Goal: Task Accomplishment & Management: Use online tool/utility

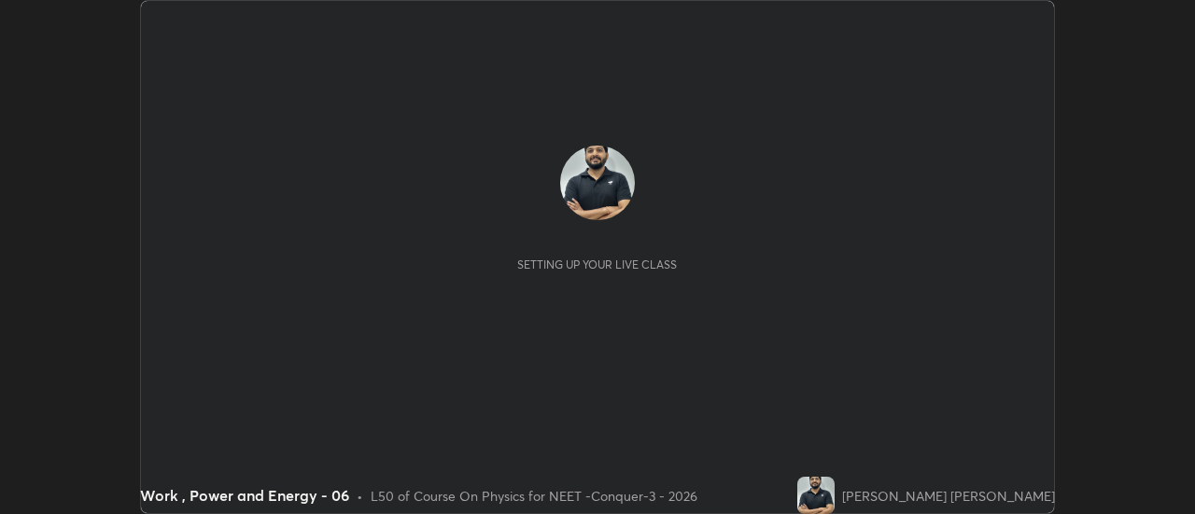
scroll to position [514, 1194]
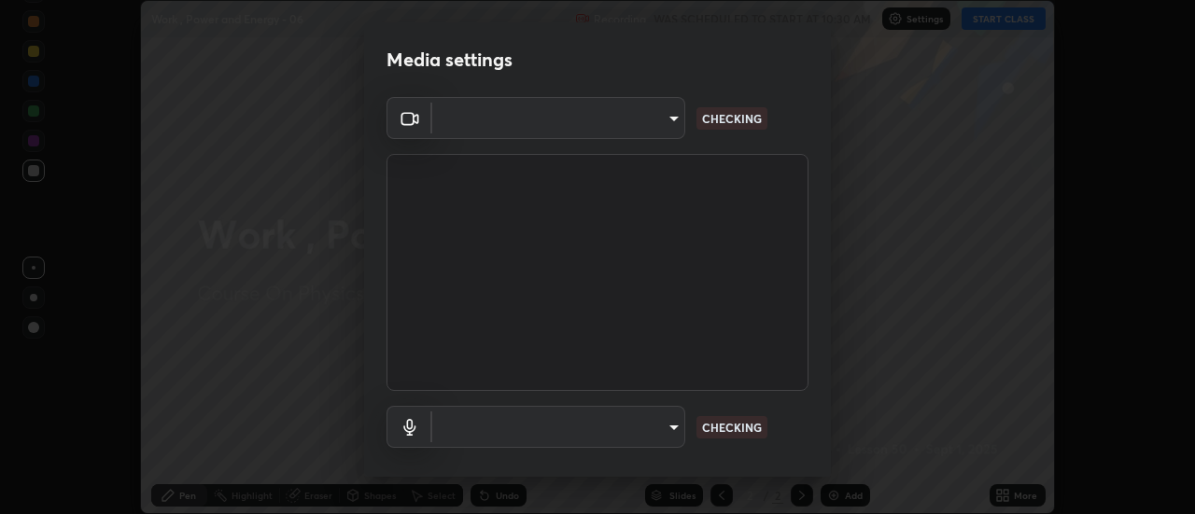
click at [621, 129] on body "Erase all Work , Power and Energy - 06 Recording WAS SCHEDULED TO START AT 10:3…" at bounding box center [597, 257] width 1195 height 514
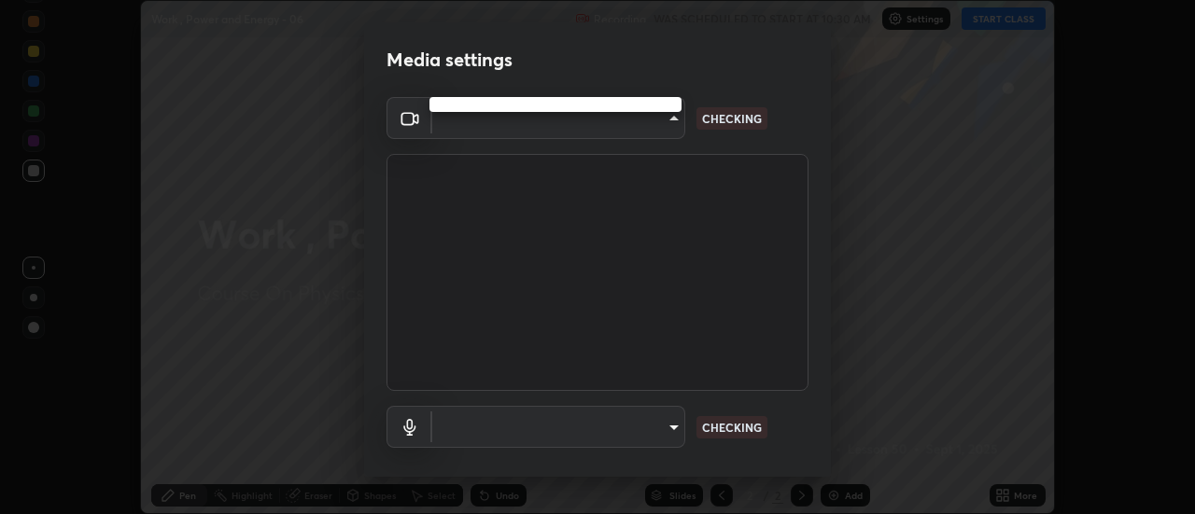
type input "abd1dd8f698bdb7170c938d45ed7c5a449073cf79ef4f8923fa8d1de0ad96843"
type input "a8a5a171c24800b48f3f78118fe5f2b2d48ca2aa2d62c989cd4de23f99d06a7d"
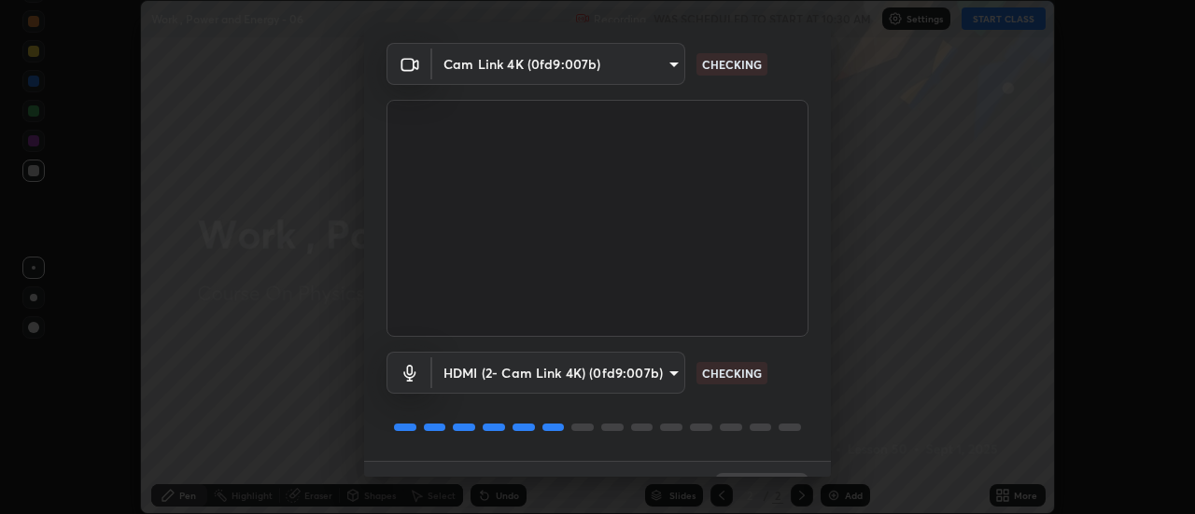
scroll to position [98, 0]
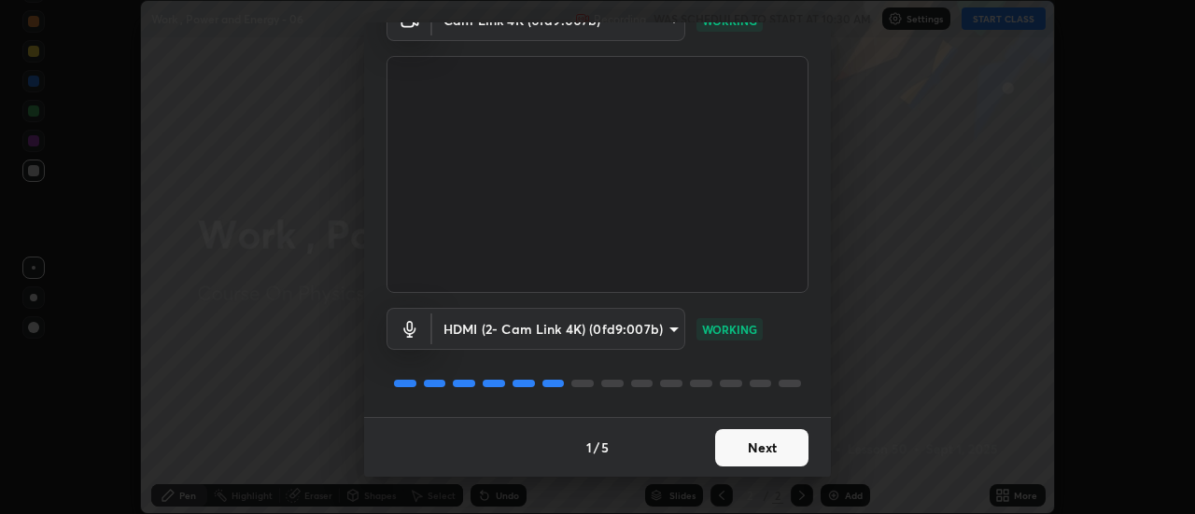
click at [748, 451] on button "Next" at bounding box center [761, 447] width 93 height 37
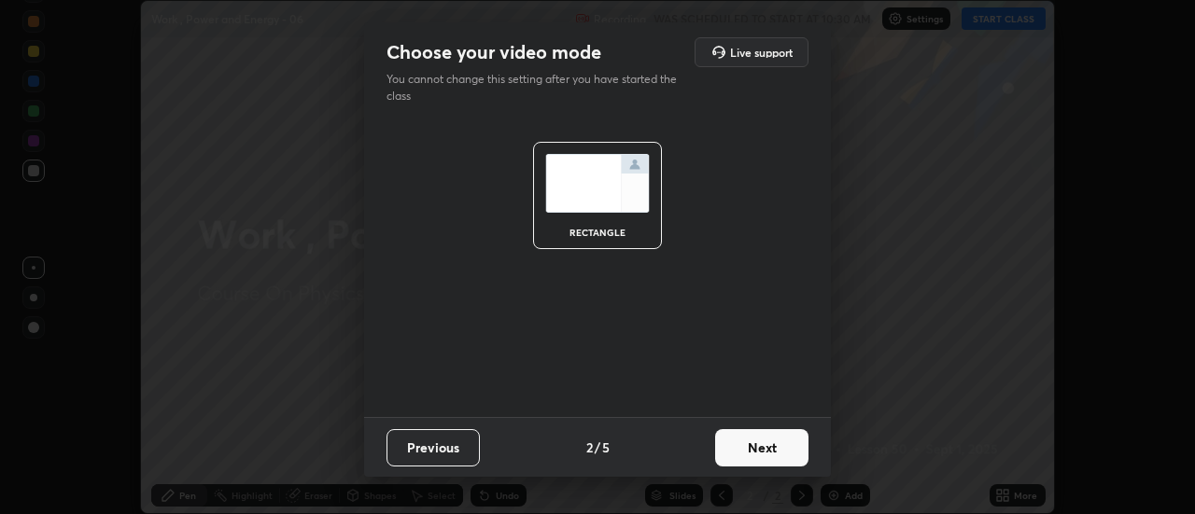
click at [757, 448] on button "Next" at bounding box center [761, 447] width 93 height 37
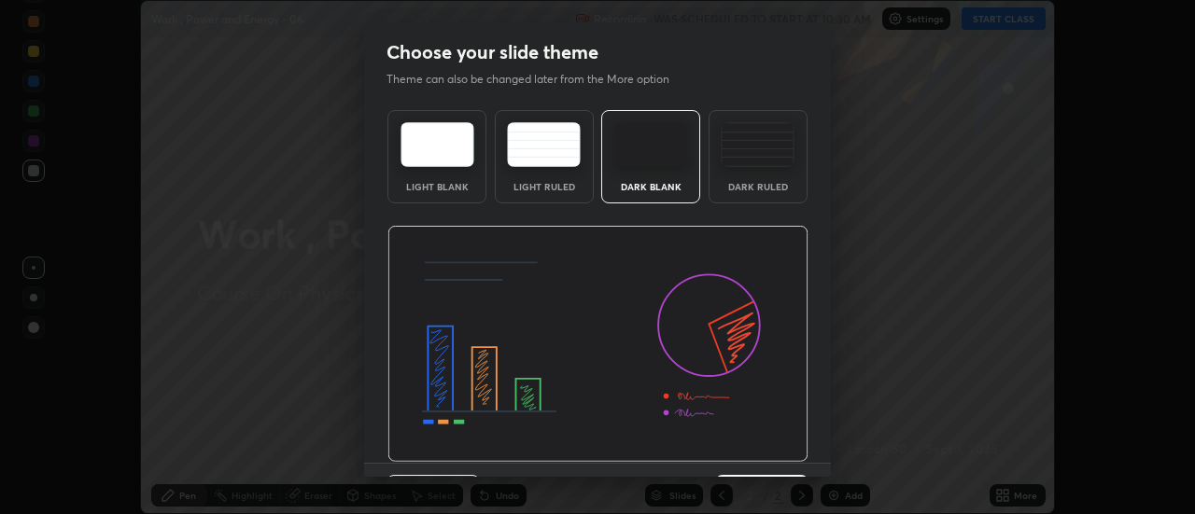
scroll to position [46, 0]
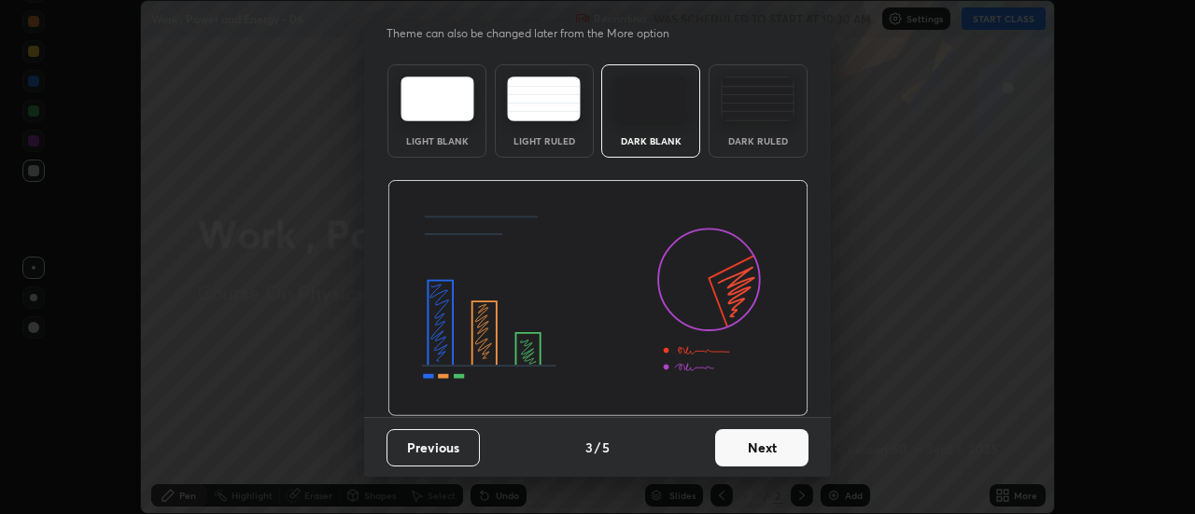
click at [766, 441] on button "Next" at bounding box center [761, 447] width 93 height 37
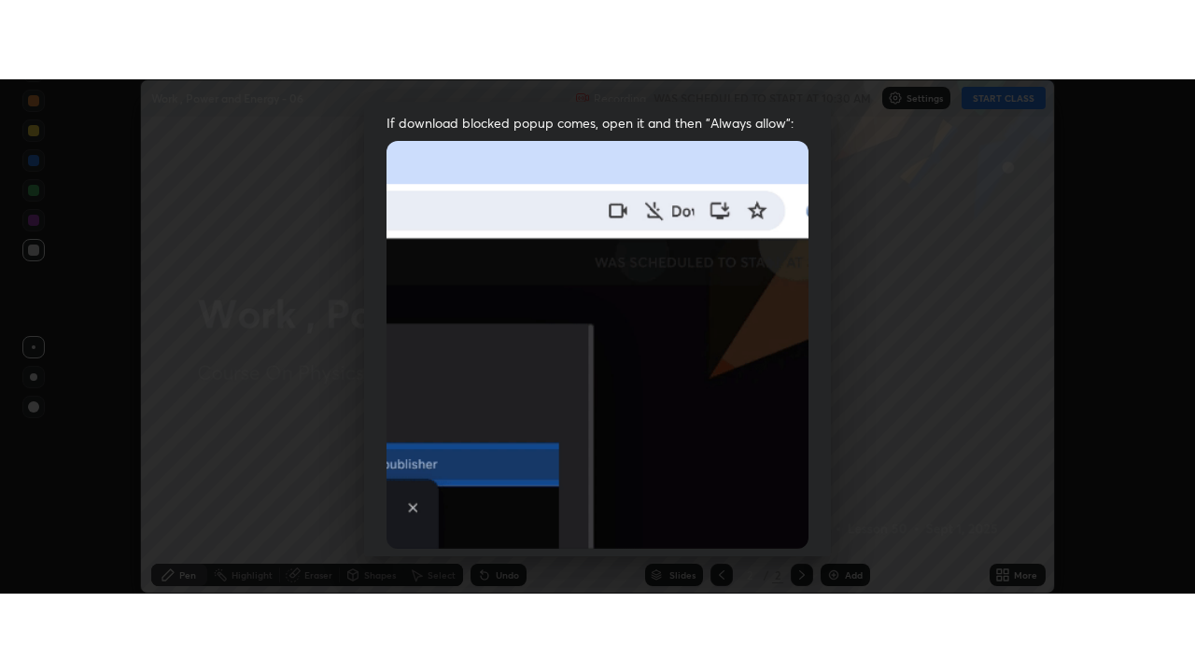
scroll to position [479, 0]
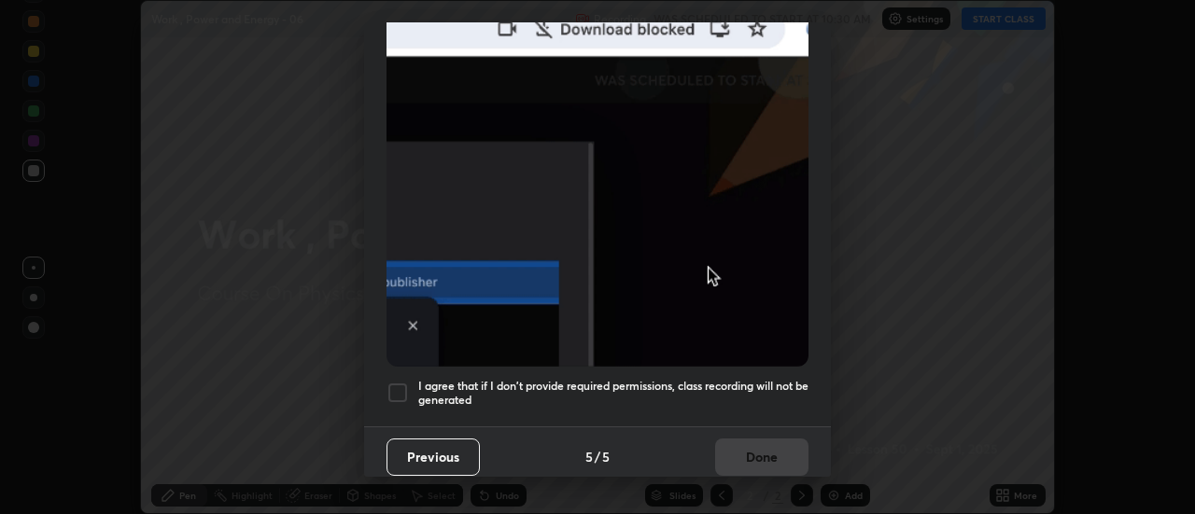
click at [402, 383] on div at bounding box center [397, 393] width 22 height 22
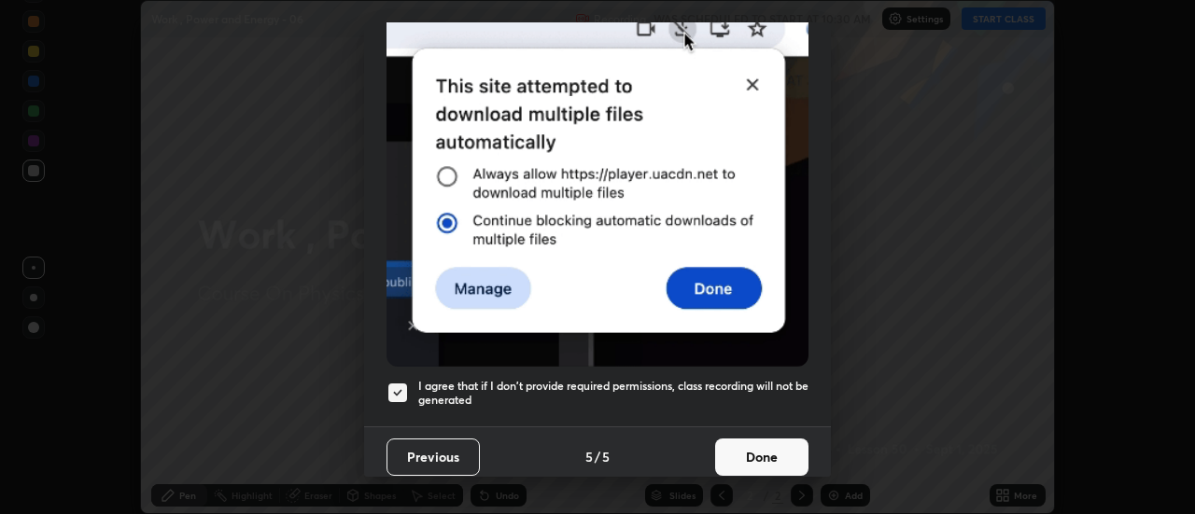
click at [745, 456] on button "Done" at bounding box center [761, 457] width 93 height 37
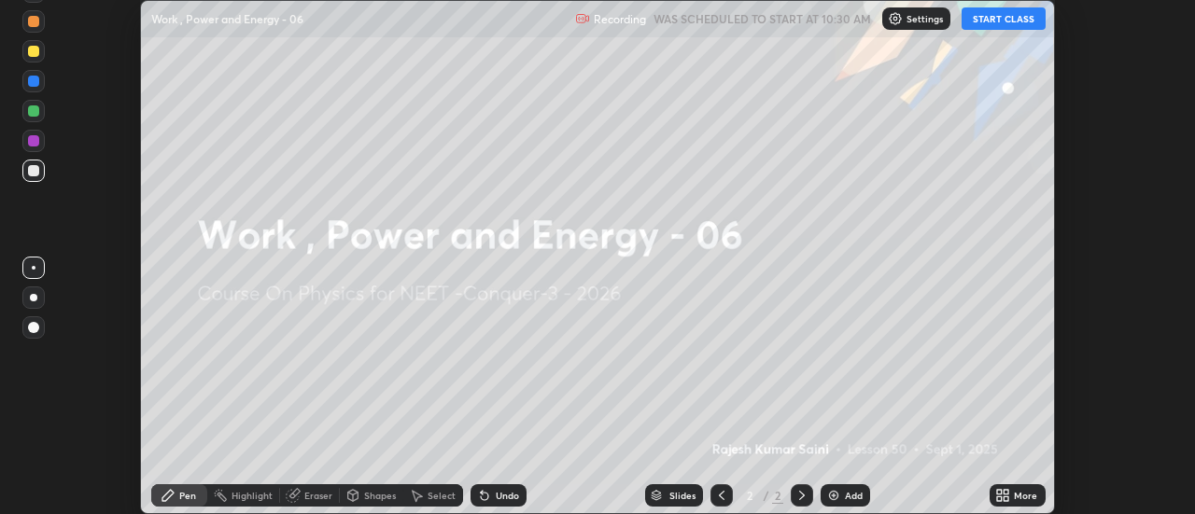
click at [997, 499] on icon at bounding box center [1002, 495] width 15 height 15
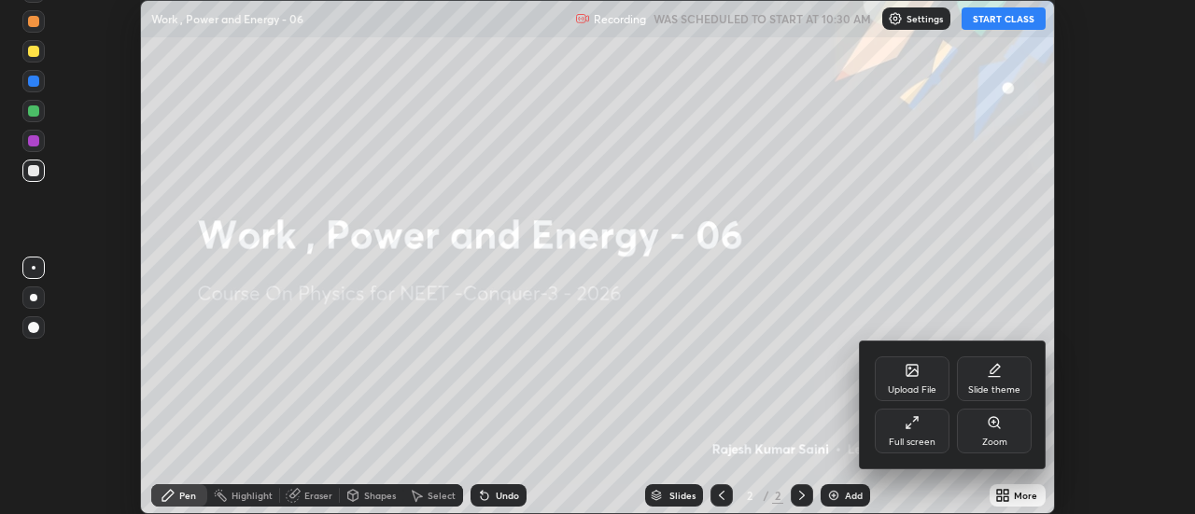
click at [921, 451] on div "Full screen" at bounding box center [911, 431] width 75 height 45
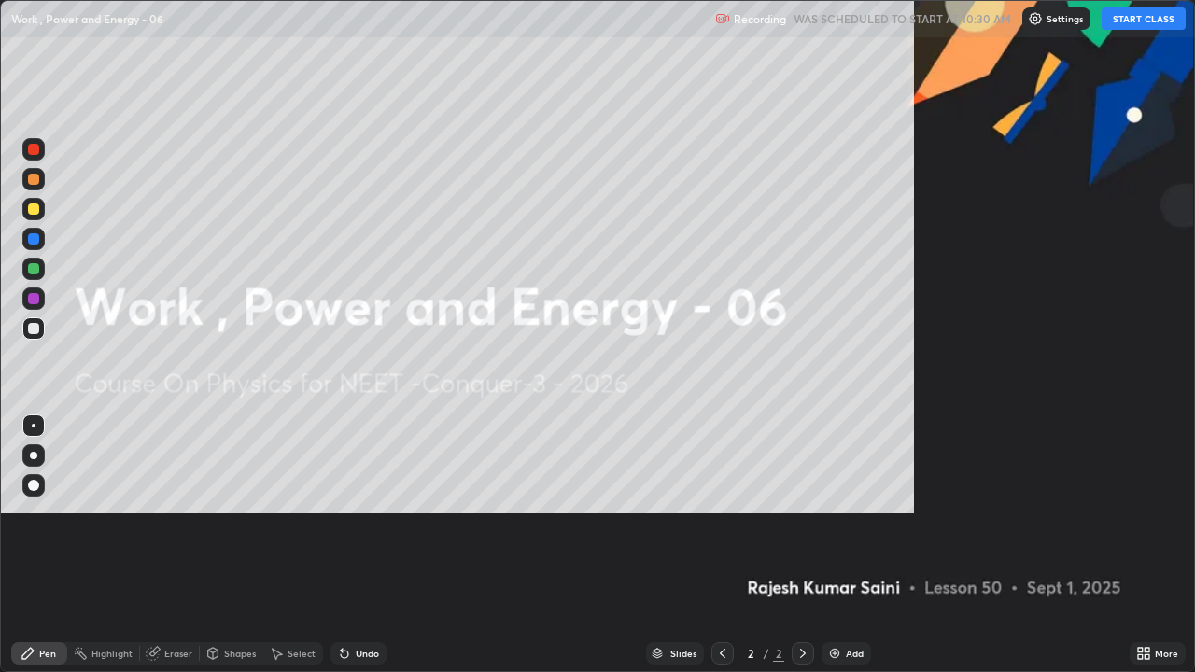
scroll to position [672, 1195]
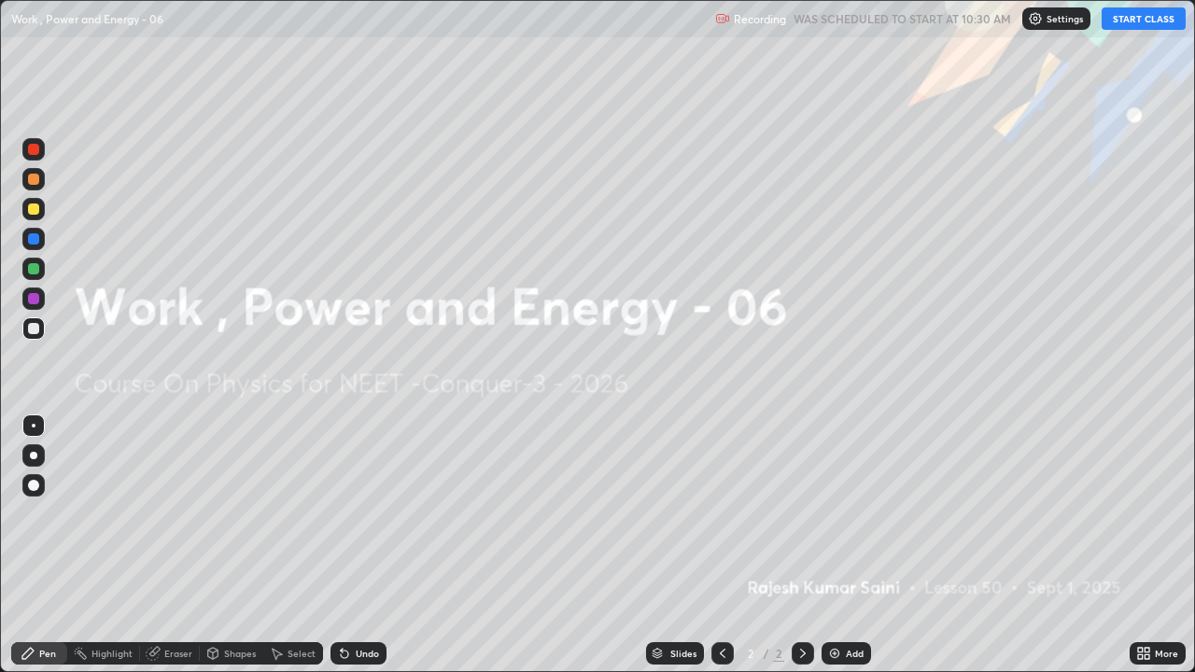
click at [1040, 23] on img at bounding box center [1035, 18] width 15 height 15
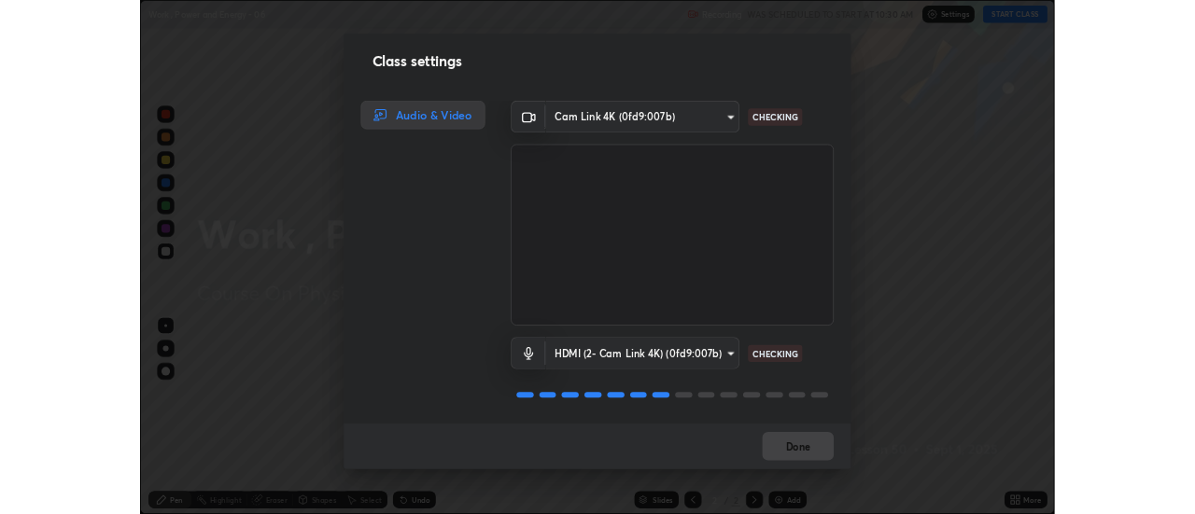
scroll to position [2, 0]
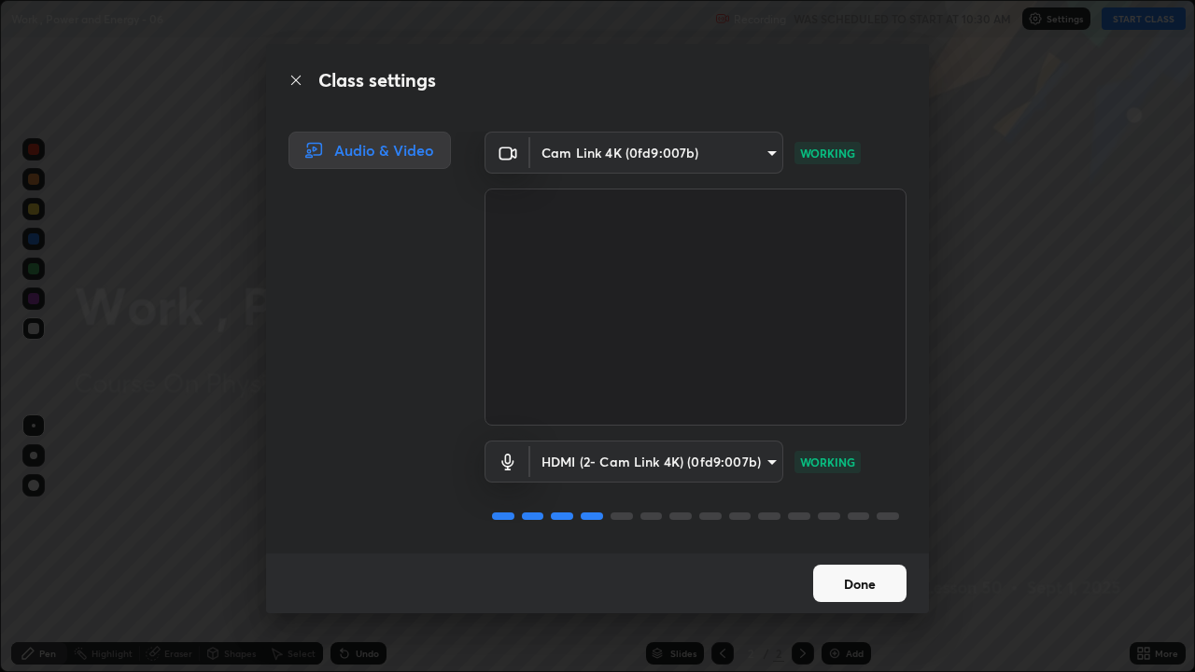
click at [864, 513] on button "Done" at bounding box center [859, 583] width 93 height 37
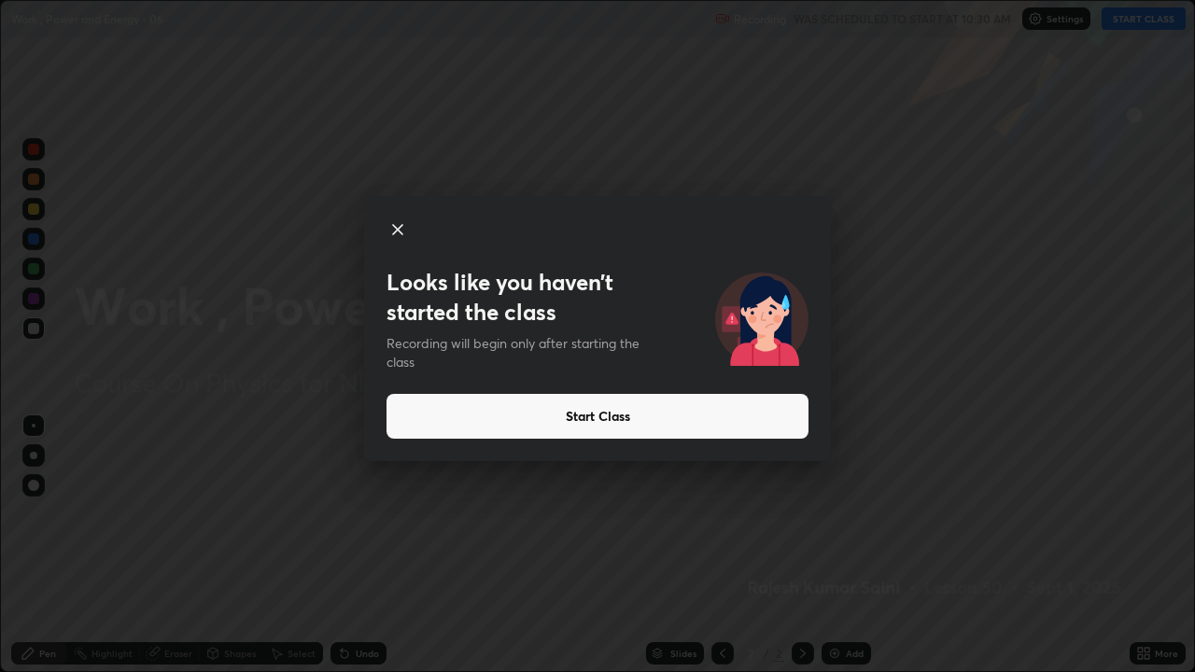
click at [479, 417] on button "Start Class" at bounding box center [597, 416] width 422 height 45
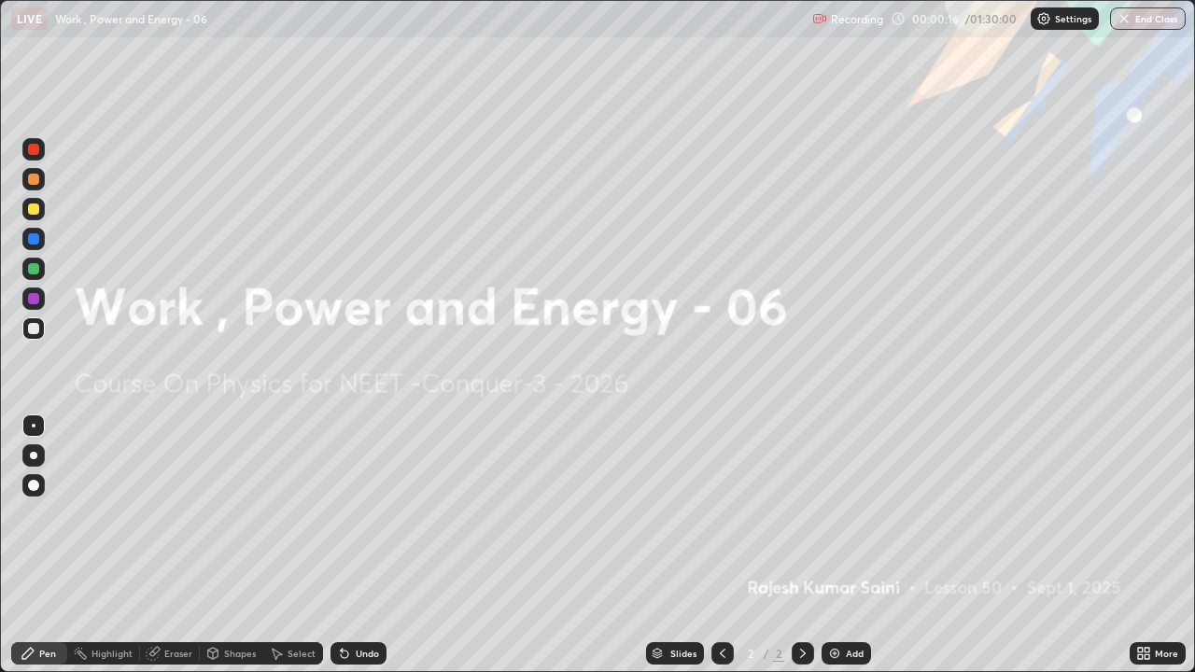
click at [841, 513] on div "Add" at bounding box center [845, 653] width 49 height 22
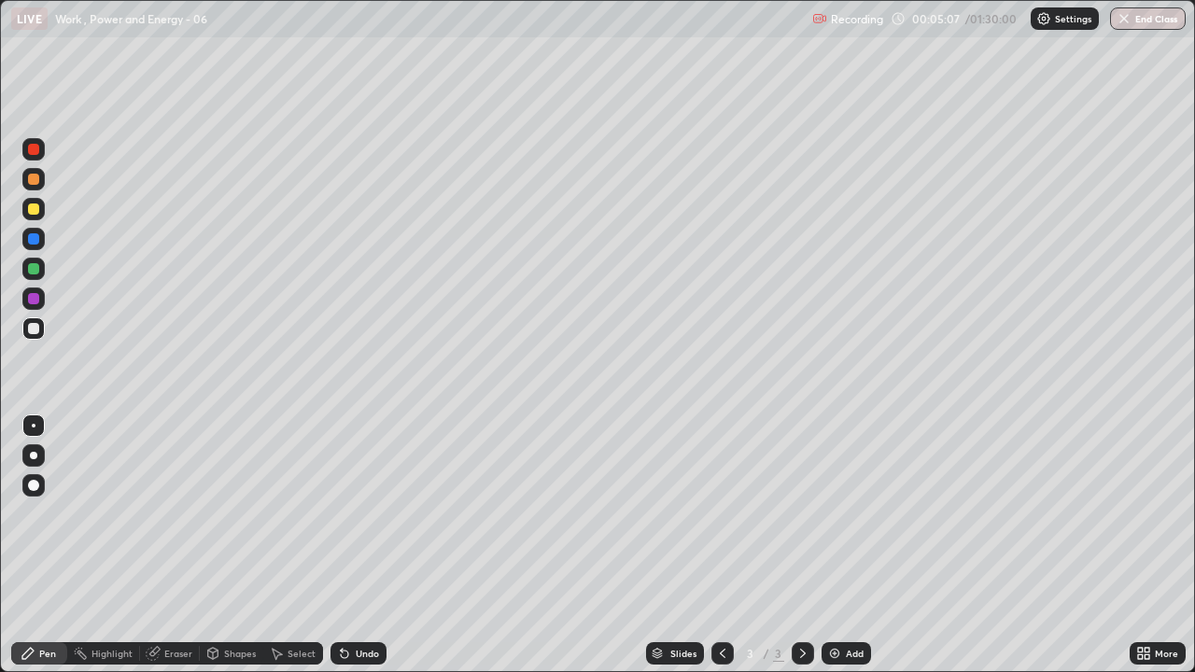
click at [296, 513] on div "Select" at bounding box center [301, 653] width 28 height 9
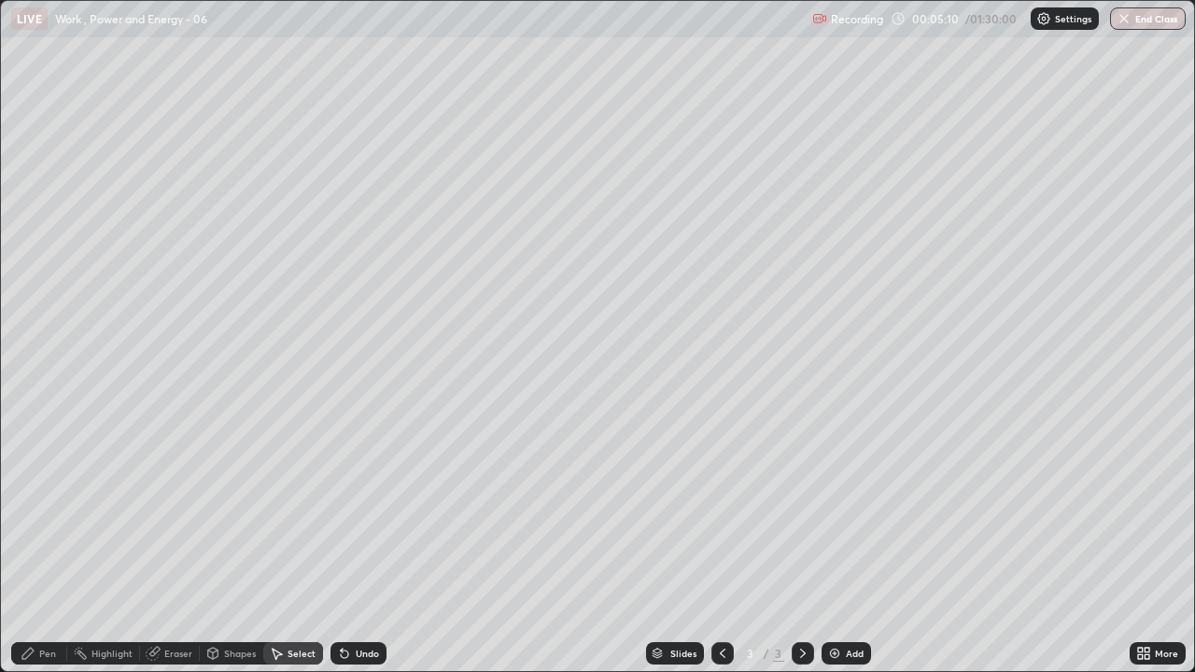
click at [302, 513] on div "Select" at bounding box center [293, 653] width 60 height 22
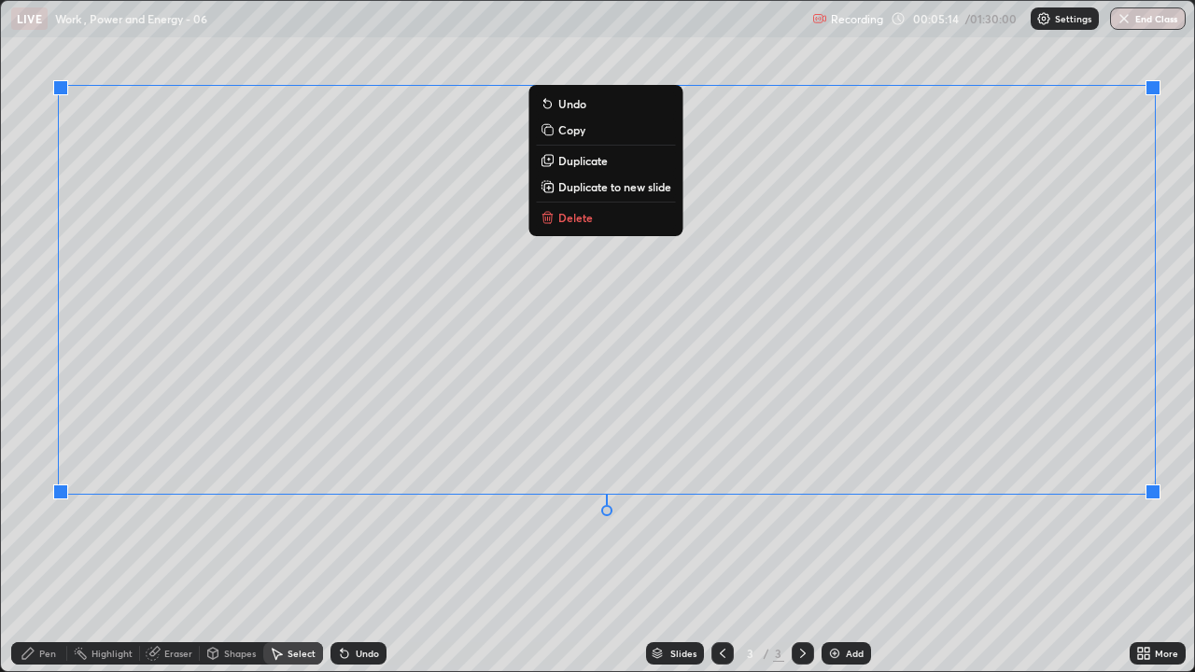
click at [566, 216] on p "Delete" at bounding box center [575, 217] width 35 height 15
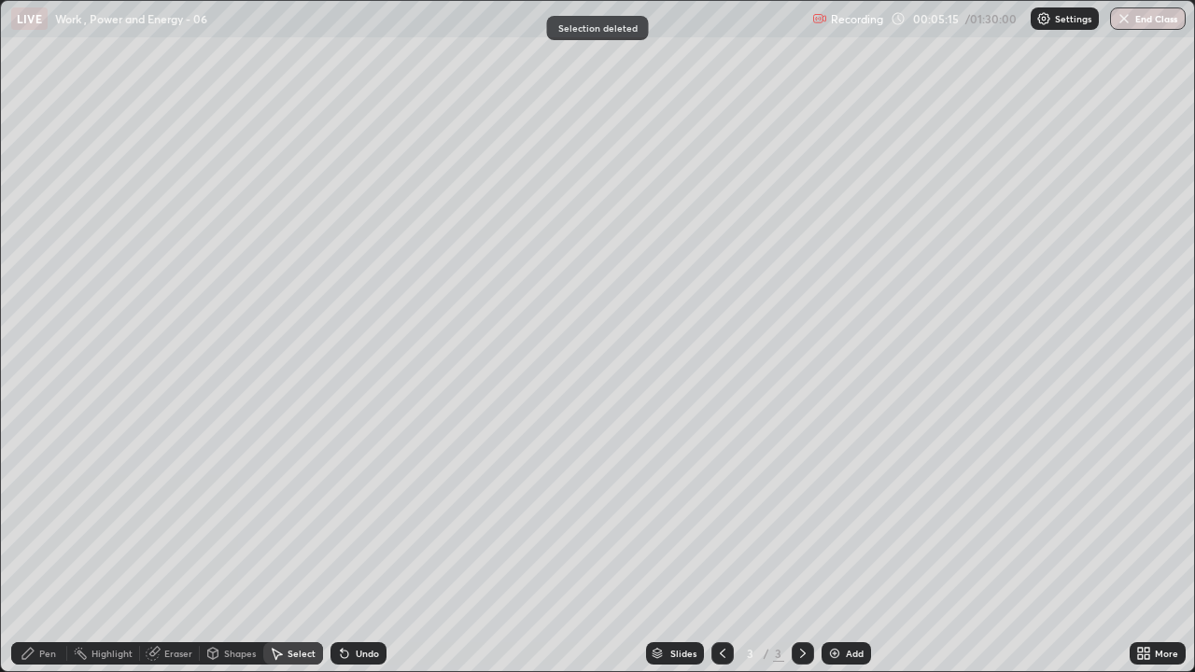
click at [49, 513] on div "Pen" at bounding box center [47, 653] width 17 height 9
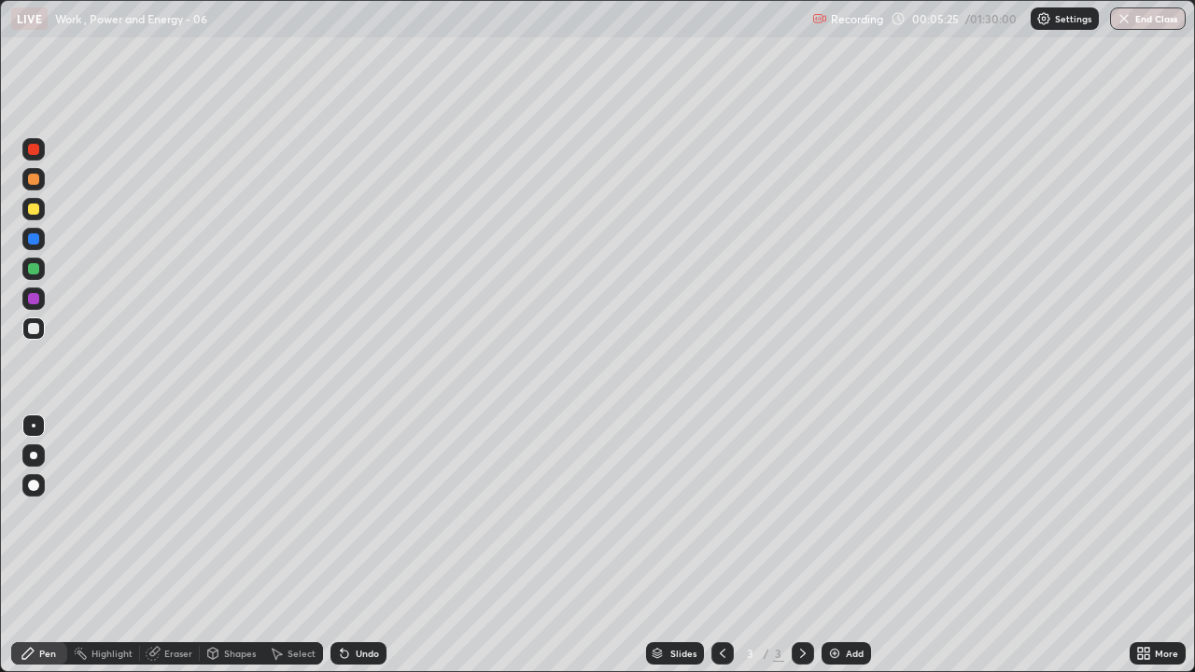
click at [36, 149] on div at bounding box center [33, 149] width 11 height 11
click at [34, 455] on div at bounding box center [33, 455] width 7 height 7
click at [16, 513] on div "Pen" at bounding box center [39, 653] width 56 height 22
click at [348, 513] on icon at bounding box center [344, 653] width 15 height 15
click at [342, 513] on icon at bounding box center [344, 654] width 7 height 7
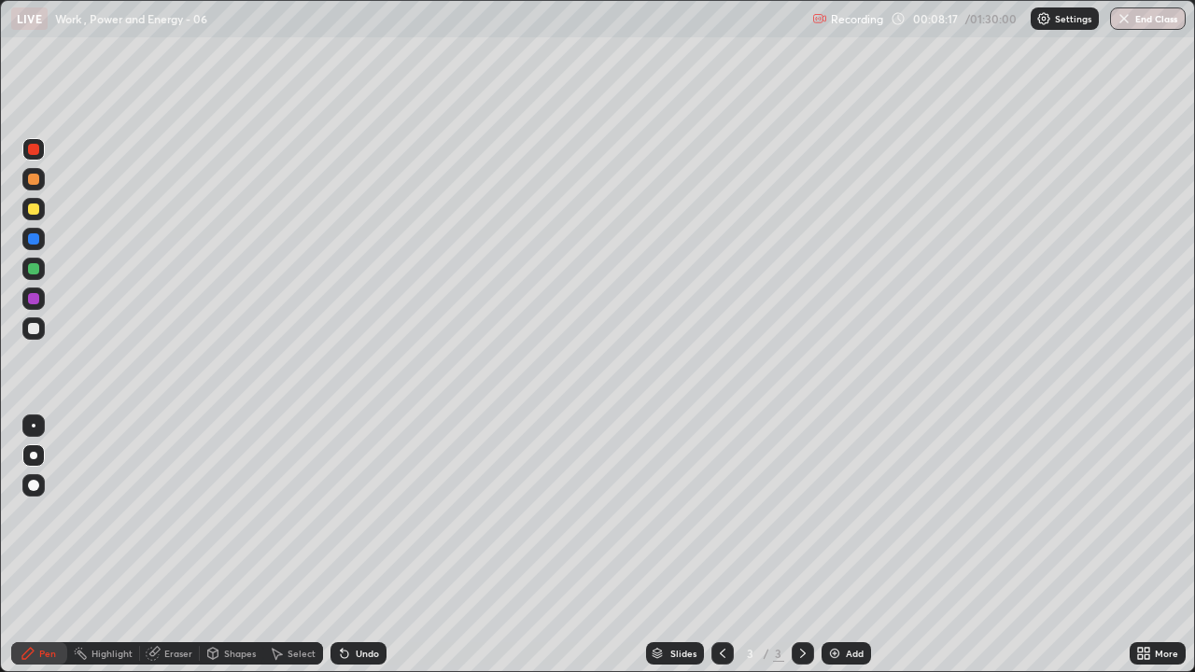
click at [43, 324] on div at bounding box center [33, 328] width 22 height 22
click at [843, 513] on div "Add" at bounding box center [845, 653] width 49 height 22
click at [33, 209] on div at bounding box center [33, 208] width 11 height 11
click at [41, 324] on div at bounding box center [33, 328] width 22 height 22
click at [40, 206] on div at bounding box center [33, 209] width 22 height 22
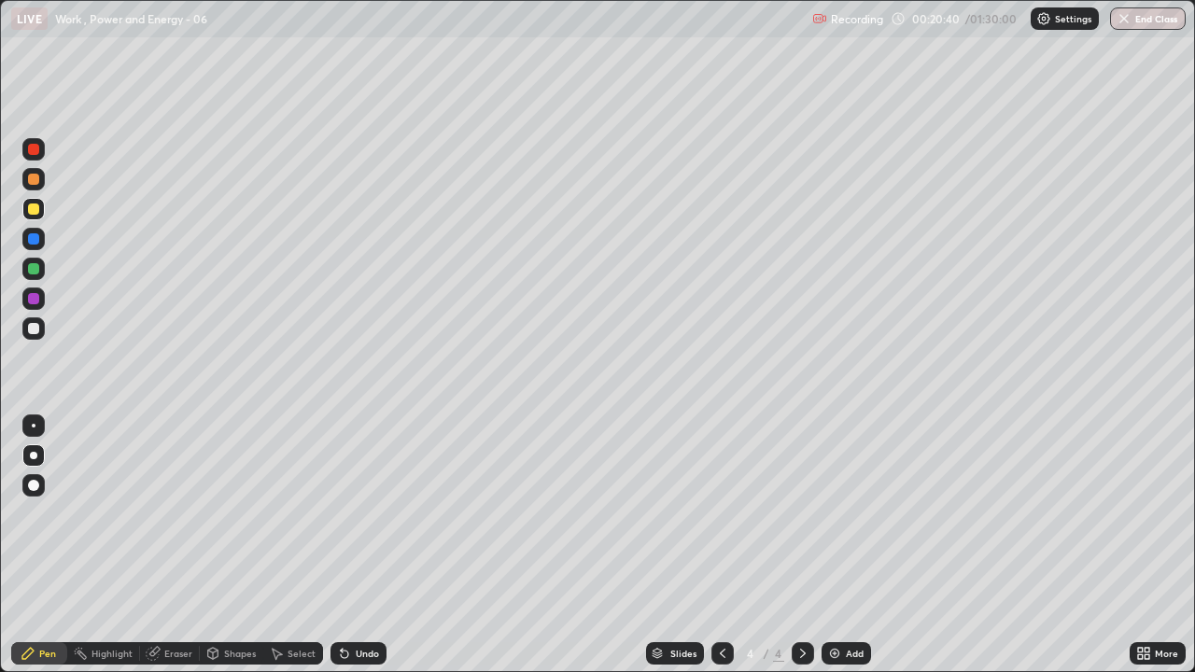
click at [860, 513] on div "Add" at bounding box center [855, 653] width 18 height 9
click at [834, 513] on img at bounding box center [834, 653] width 15 height 15
click at [31, 327] on div at bounding box center [33, 328] width 11 height 11
click at [846, 513] on div "Add" at bounding box center [855, 653] width 18 height 9
click at [38, 151] on div at bounding box center [33, 149] width 11 height 11
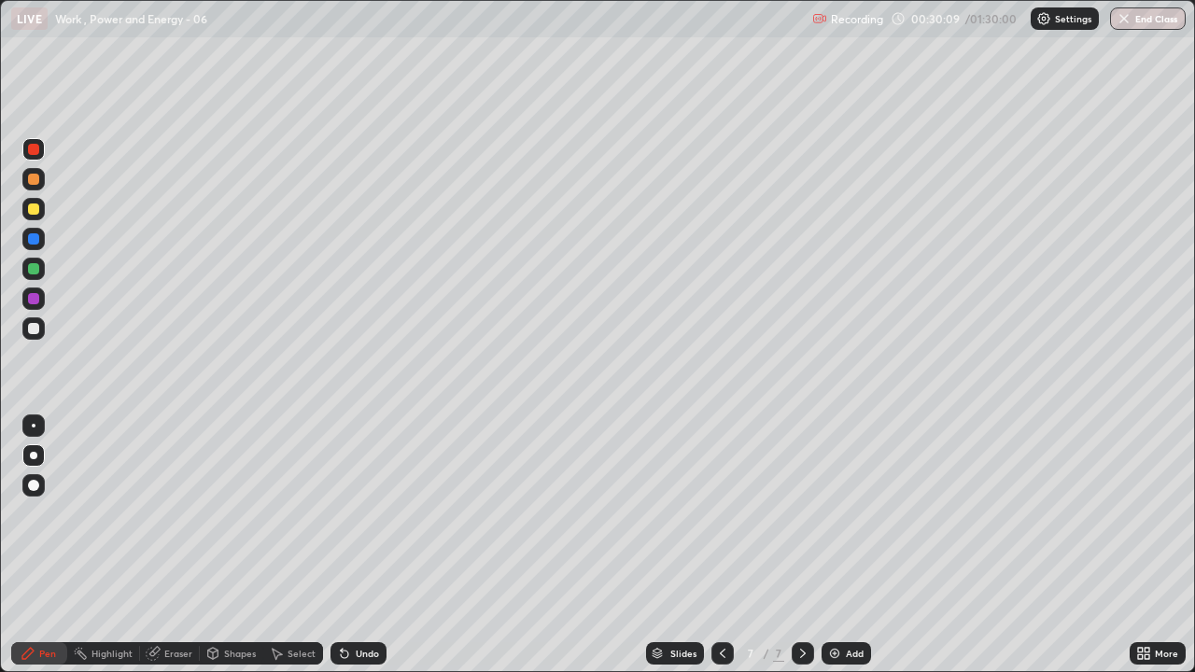
click at [227, 513] on div "Shapes" at bounding box center [240, 653] width 32 height 9
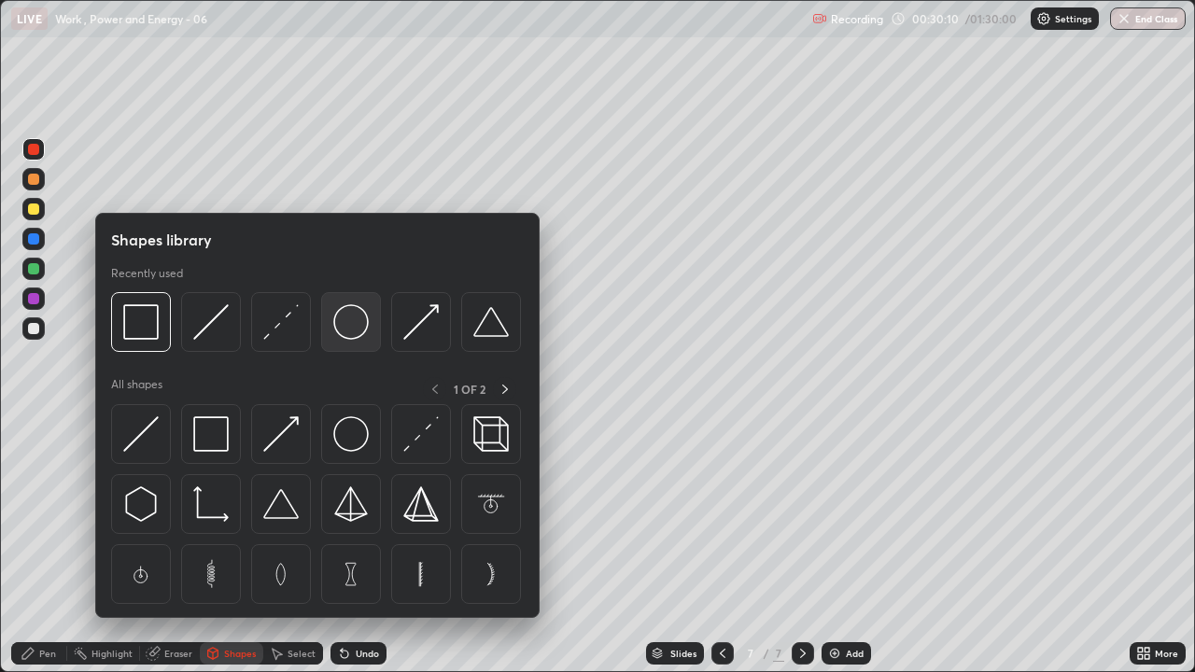
click at [343, 329] on img at bounding box center [350, 321] width 35 height 35
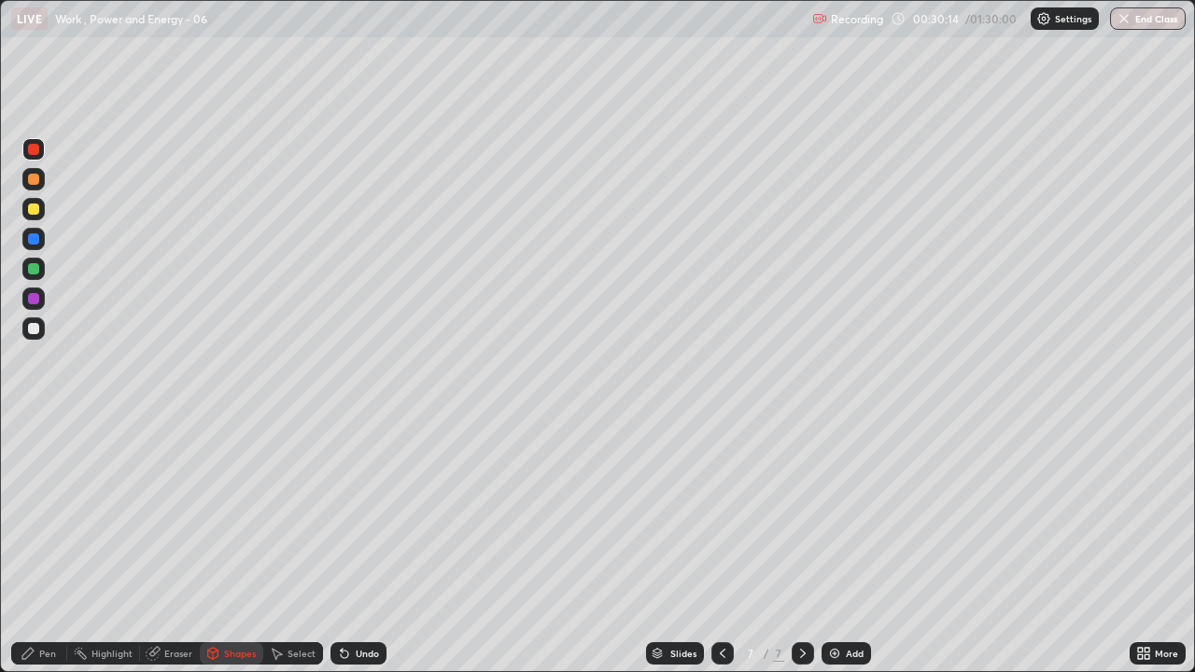
click at [224, 513] on div "Shapes" at bounding box center [240, 653] width 32 height 9
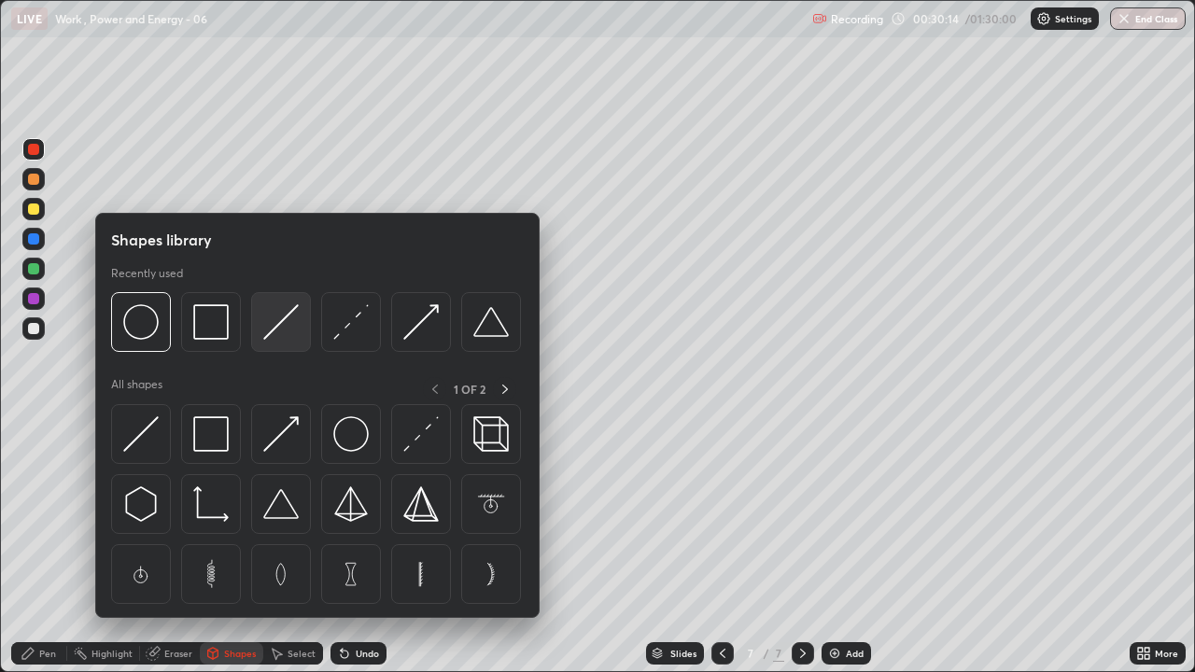
click at [267, 329] on img at bounding box center [280, 321] width 35 height 35
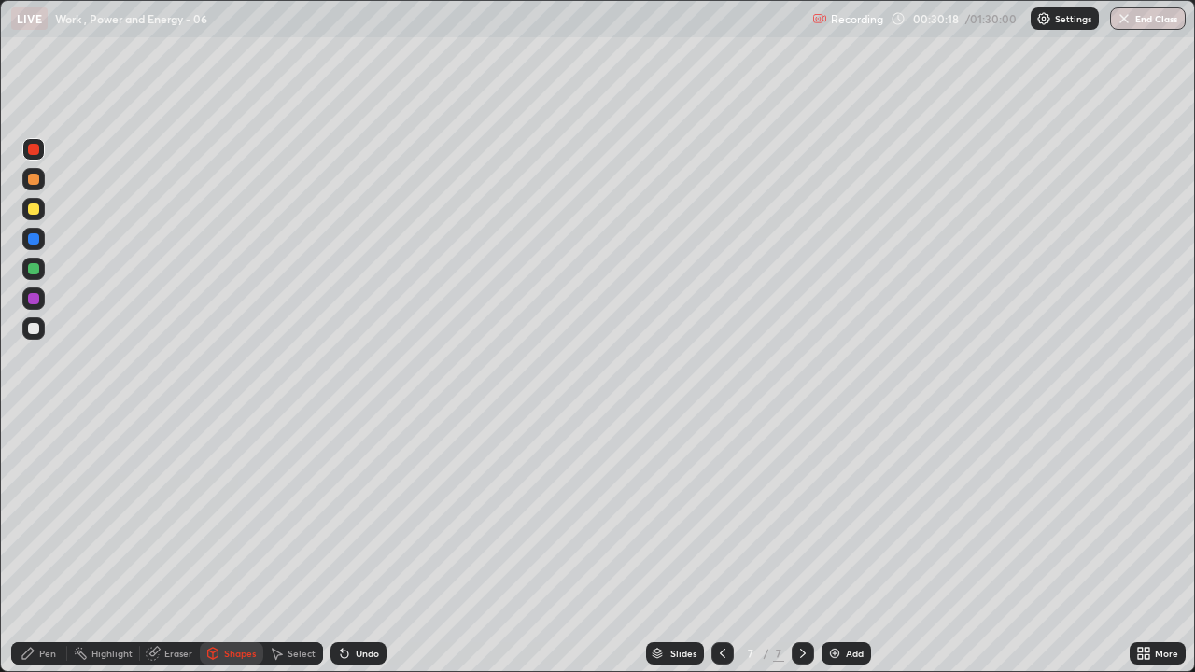
click at [39, 513] on div "Pen" at bounding box center [47, 653] width 17 height 9
click at [35, 153] on div at bounding box center [33, 149] width 11 height 11
click at [36, 325] on div at bounding box center [33, 328] width 11 height 11
click at [32, 297] on div at bounding box center [33, 298] width 11 height 11
click at [31, 208] on div at bounding box center [33, 208] width 11 height 11
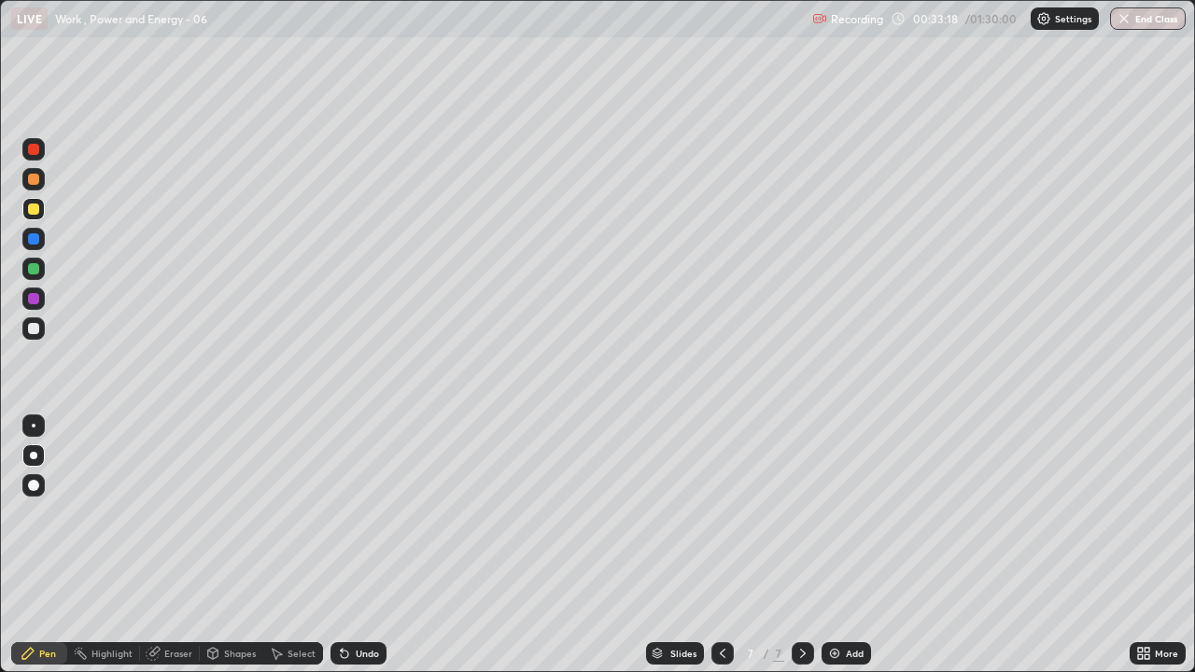
click at [36, 326] on div at bounding box center [33, 328] width 11 height 11
click at [35, 213] on div at bounding box center [33, 208] width 11 height 11
click at [33, 328] on div at bounding box center [33, 328] width 11 height 11
click at [37, 329] on div at bounding box center [33, 328] width 11 height 11
click at [341, 513] on icon at bounding box center [344, 654] width 7 height 7
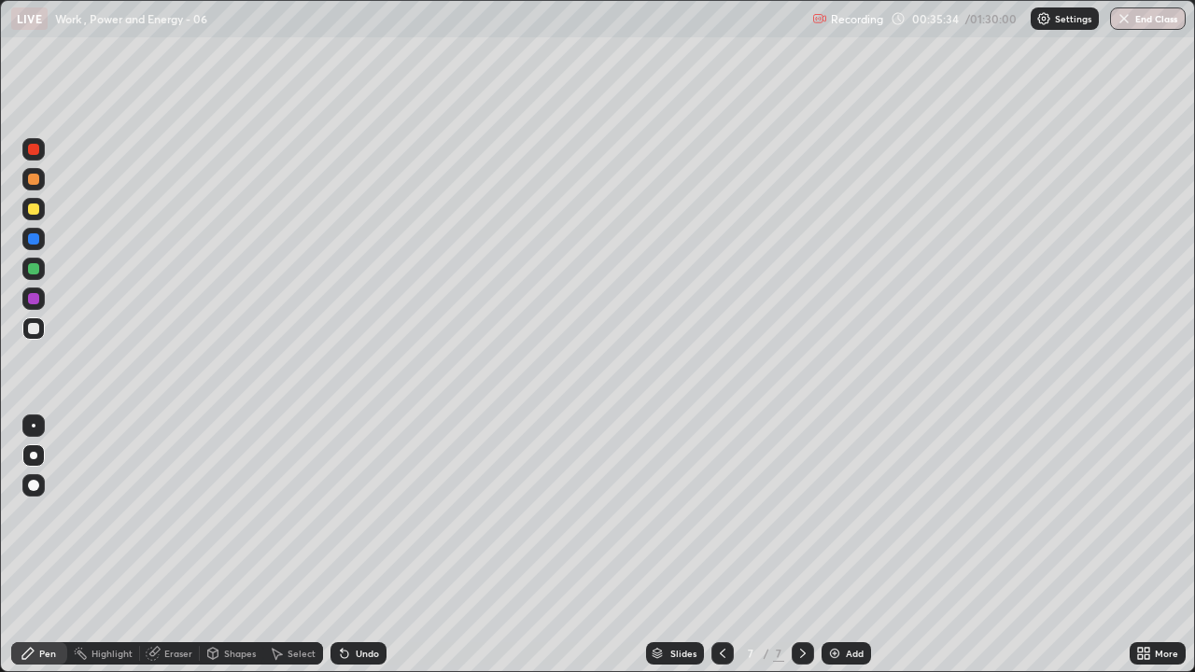
click at [342, 513] on icon at bounding box center [344, 654] width 7 height 7
click at [35, 269] on div at bounding box center [33, 268] width 11 height 11
click at [30, 208] on div at bounding box center [33, 208] width 11 height 11
click at [33, 214] on div at bounding box center [33, 208] width 11 height 11
click at [35, 241] on div at bounding box center [33, 238] width 11 height 11
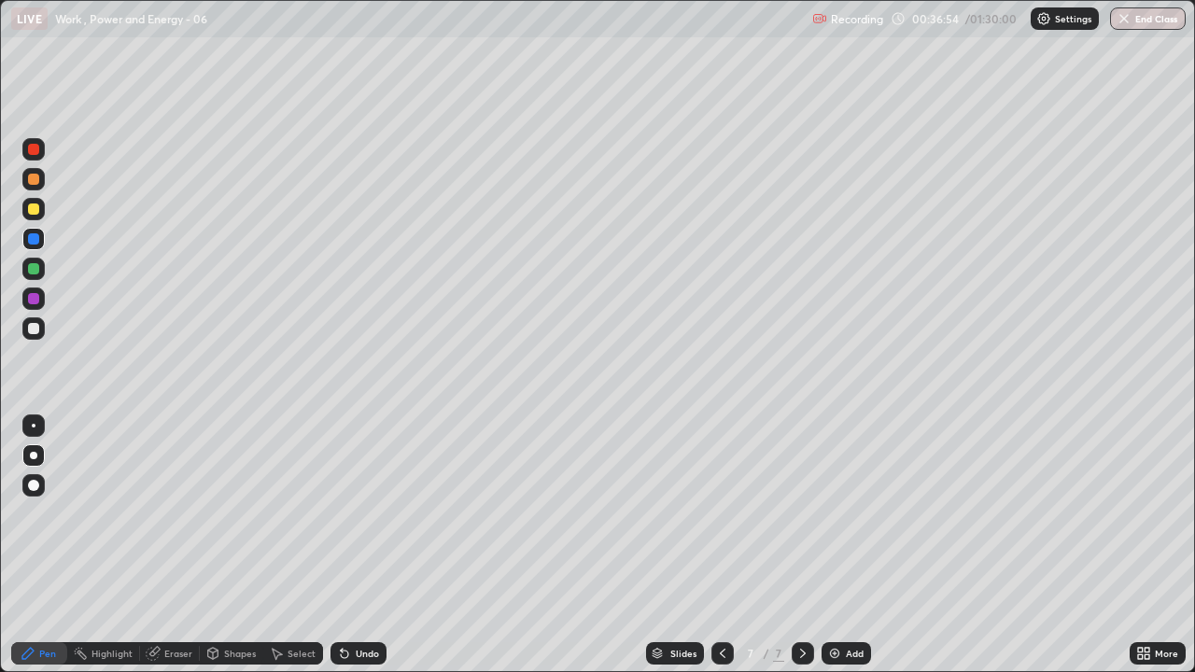
click at [35, 330] on div at bounding box center [33, 328] width 11 height 11
click at [28, 210] on div at bounding box center [33, 208] width 11 height 11
click at [34, 150] on div at bounding box center [33, 149] width 11 height 11
click at [35, 209] on div at bounding box center [33, 208] width 11 height 11
click at [842, 513] on div "Add" at bounding box center [845, 653] width 49 height 22
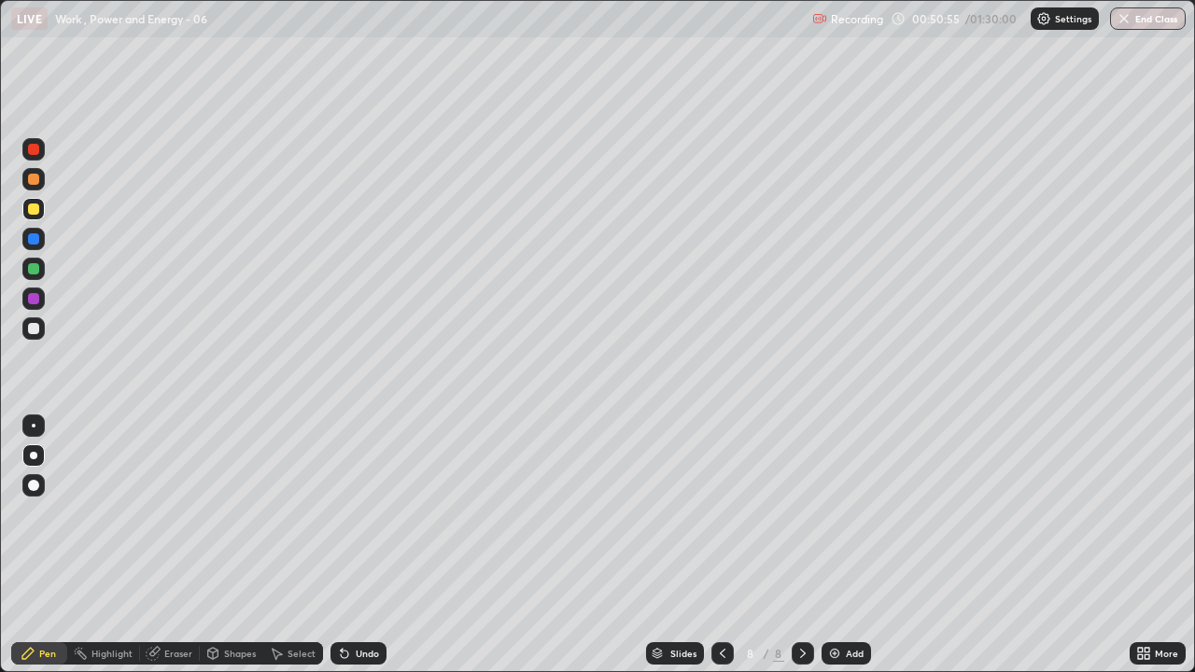
click at [35, 326] on div at bounding box center [33, 328] width 11 height 11
click at [33, 150] on div at bounding box center [33, 149] width 11 height 11
click at [35, 210] on div at bounding box center [33, 208] width 11 height 11
click at [34, 149] on div at bounding box center [33, 149] width 11 height 11
click at [40, 329] on div at bounding box center [33, 328] width 22 height 22
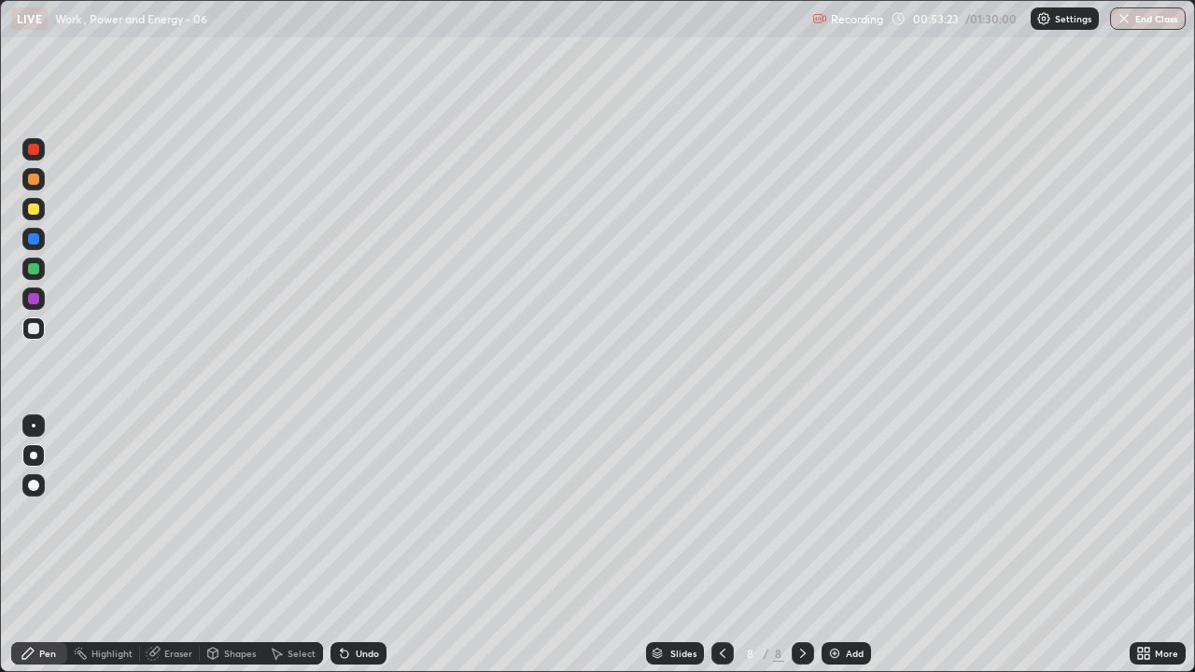
click at [35, 151] on div at bounding box center [33, 149] width 11 height 11
click at [33, 327] on div at bounding box center [33, 328] width 11 height 11
click at [292, 513] on div "Select" at bounding box center [301, 653] width 28 height 9
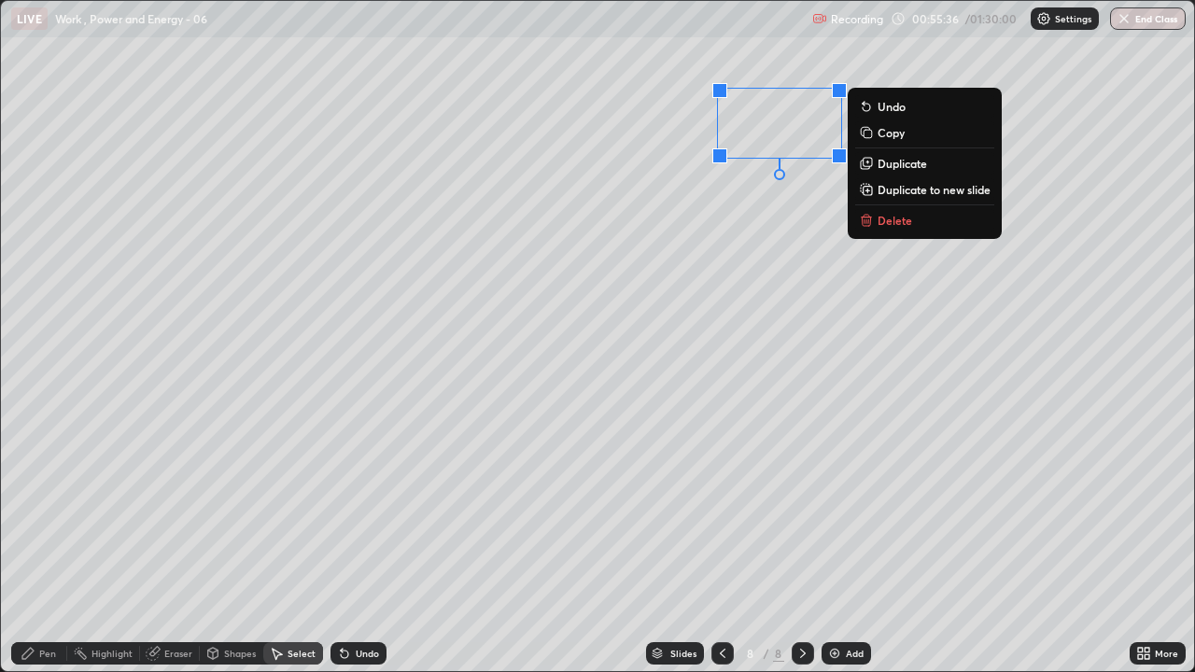
click at [887, 221] on p "Delete" at bounding box center [894, 220] width 35 height 15
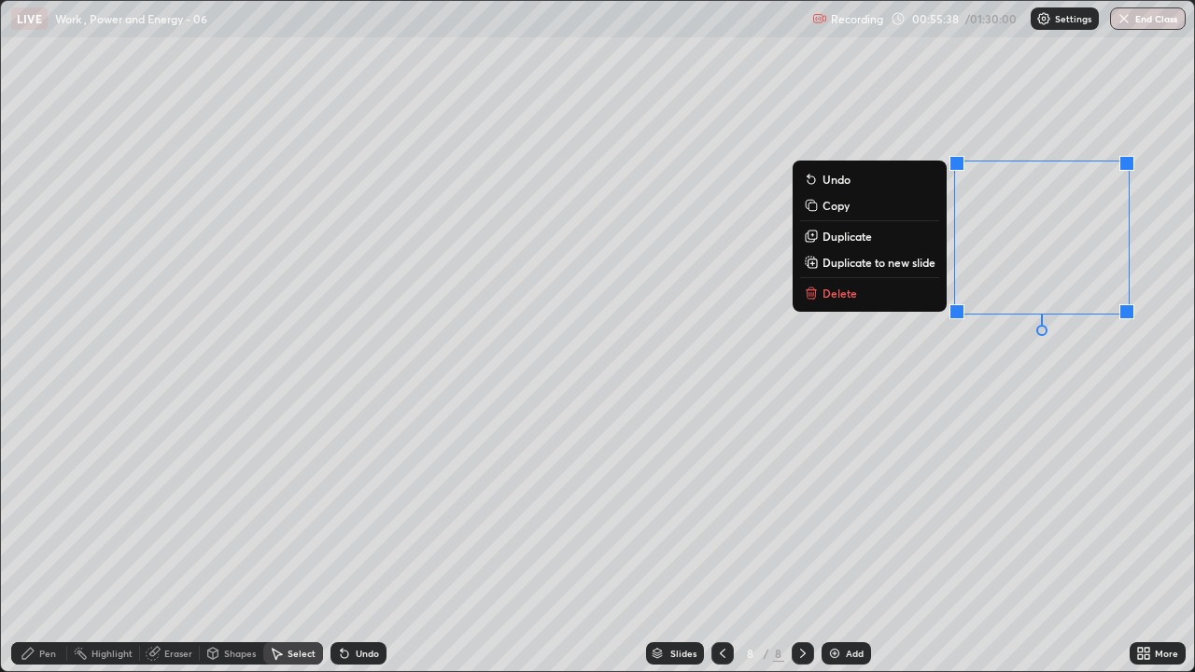
click at [862, 295] on button "Delete" at bounding box center [869, 293] width 139 height 22
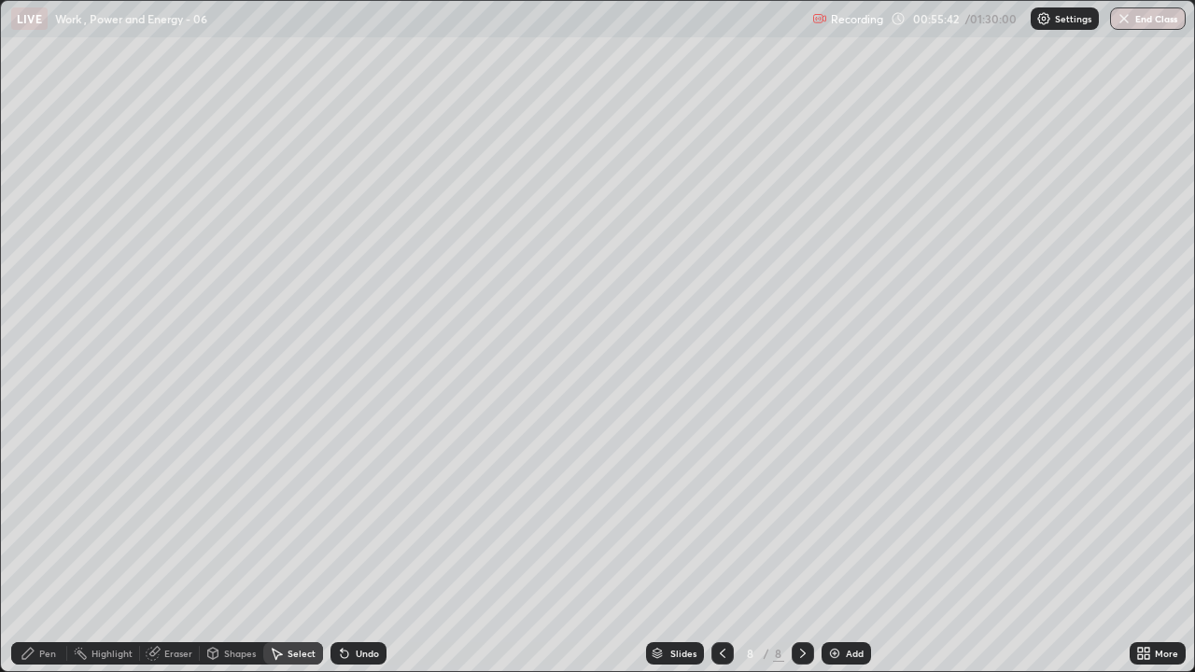
click at [51, 513] on div "Pen" at bounding box center [47, 653] width 17 height 9
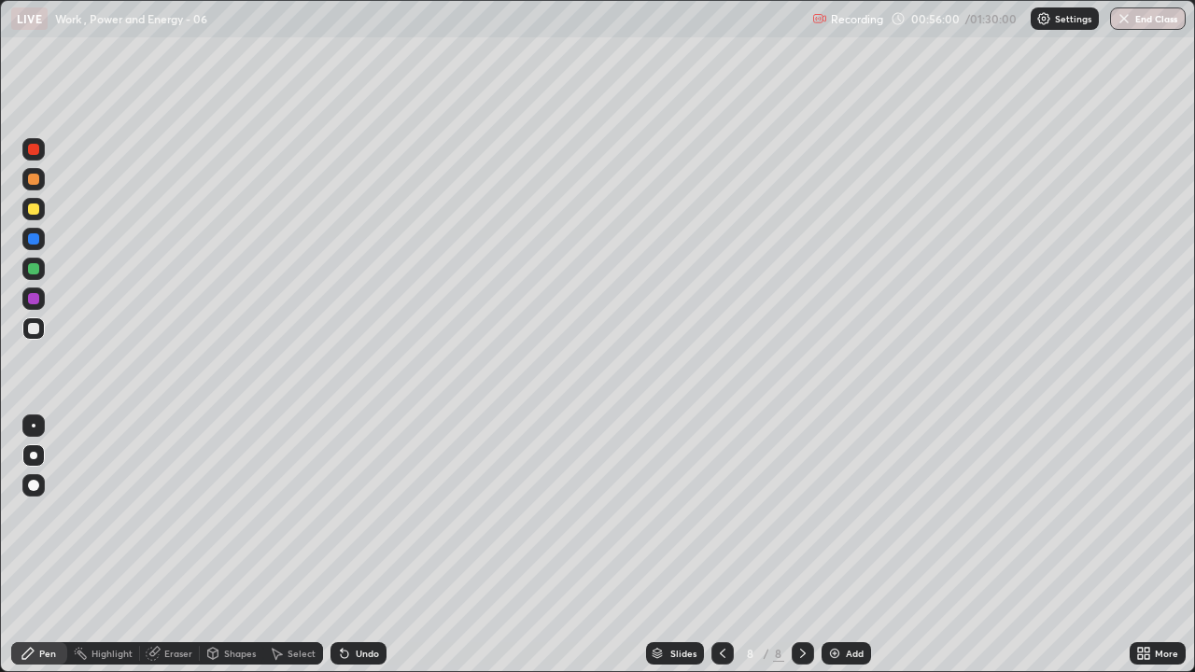
click at [0, 412] on div "Setting up your live class" at bounding box center [597, 336] width 1195 height 672
click at [837, 513] on div "Add" at bounding box center [845, 653] width 49 height 22
click at [32, 153] on div at bounding box center [33, 149] width 11 height 11
click at [21, 513] on div "Pen" at bounding box center [39, 653] width 56 height 22
click at [350, 513] on div "Undo" at bounding box center [358, 653] width 56 height 22
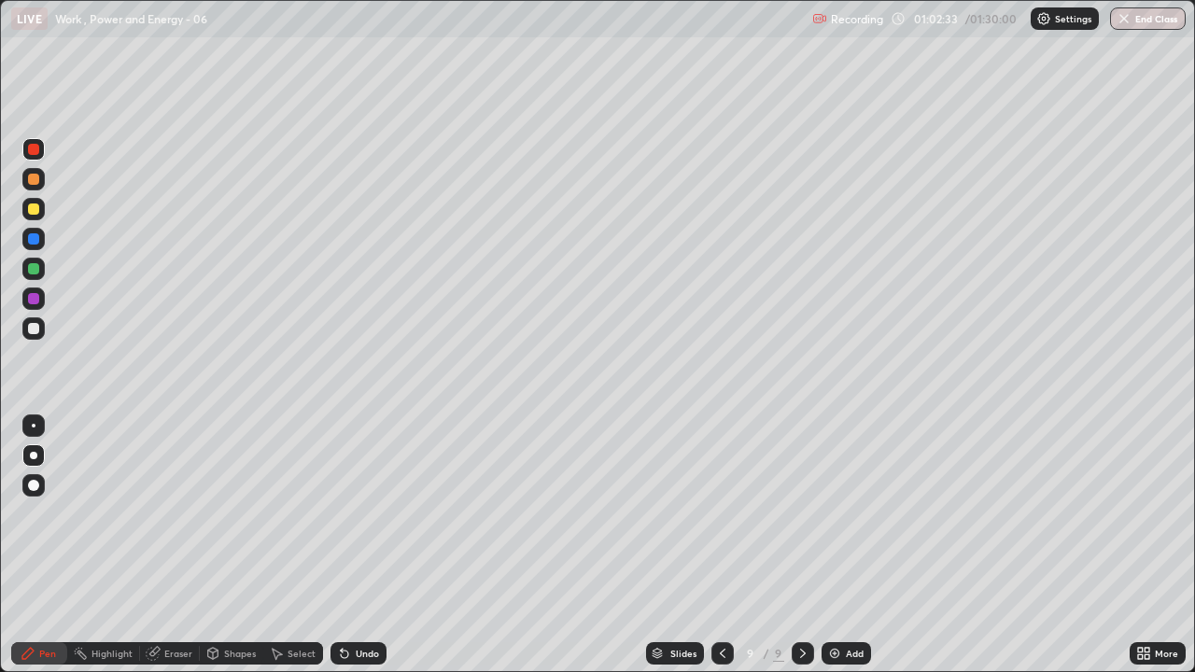
click at [348, 513] on icon at bounding box center [344, 653] width 15 height 15
click at [36, 330] on div at bounding box center [33, 328] width 11 height 11
click at [31, 240] on div at bounding box center [33, 238] width 11 height 11
click at [32, 241] on div at bounding box center [33, 238] width 11 height 11
click at [32, 209] on div at bounding box center [33, 208] width 11 height 11
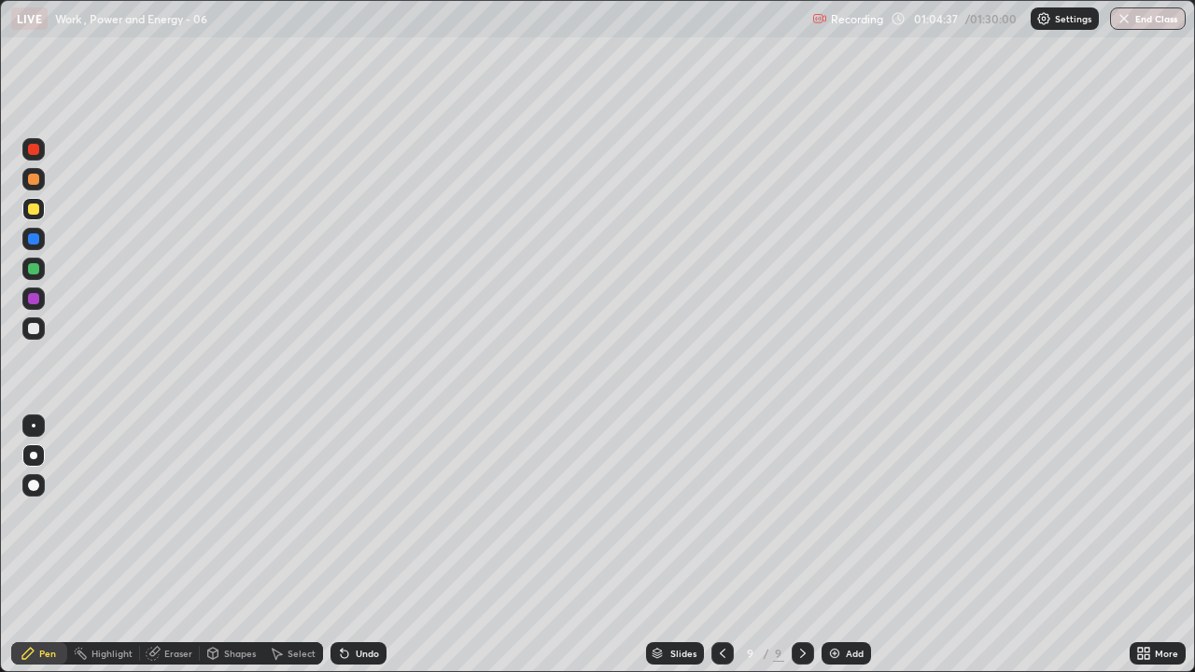
click at [182, 513] on div "Eraser" at bounding box center [178, 653] width 28 height 9
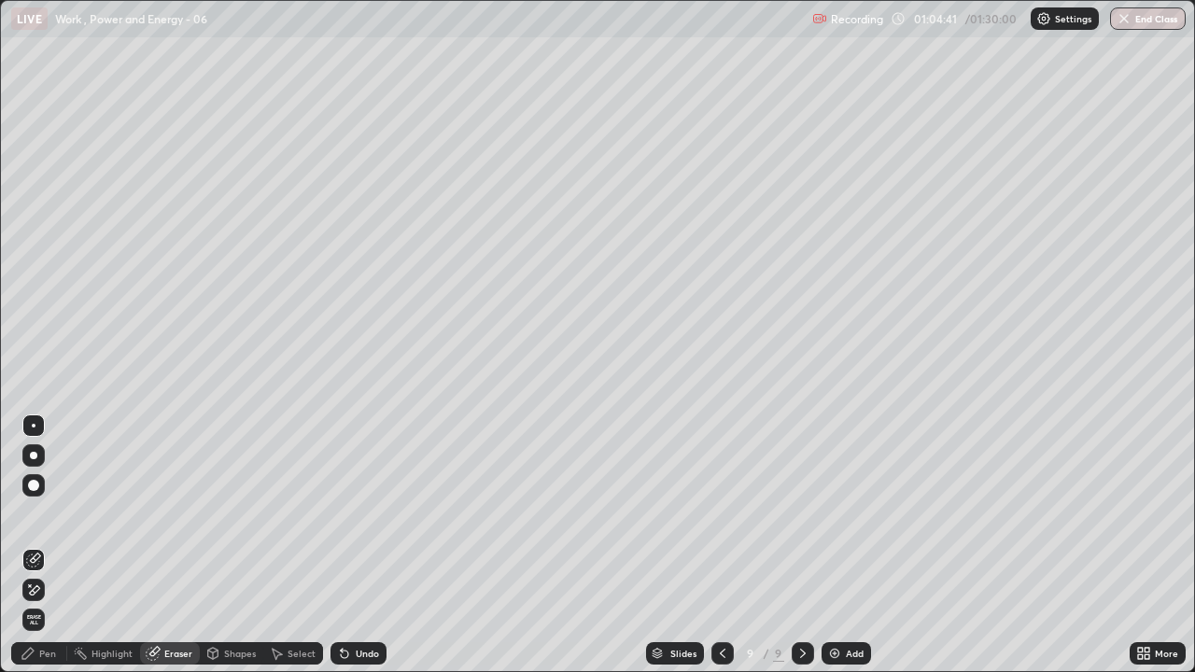
click at [42, 513] on div "Pen" at bounding box center [47, 653] width 17 height 9
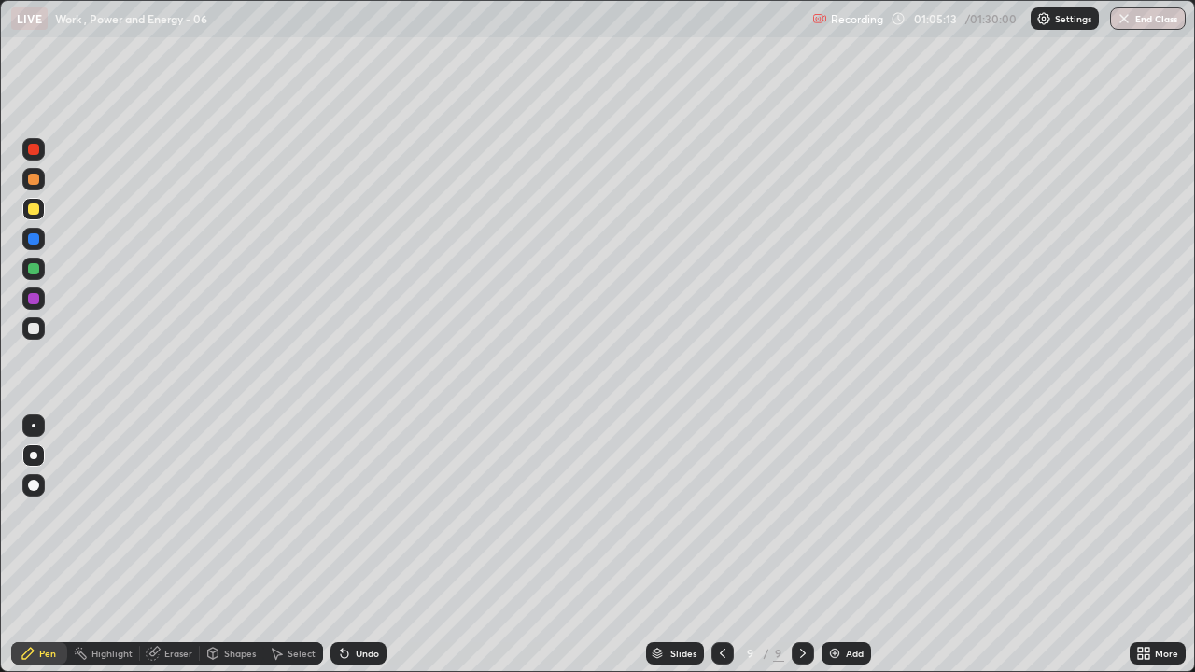
click at [31, 181] on div at bounding box center [33, 179] width 11 height 11
click at [842, 513] on div "Add" at bounding box center [845, 653] width 49 height 22
click at [33, 209] on div at bounding box center [33, 208] width 11 height 11
click at [35, 330] on div at bounding box center [33, 328] width 11 height 11
click at [32, 209] on div at bounding box center [33, 208] width 11 height 11
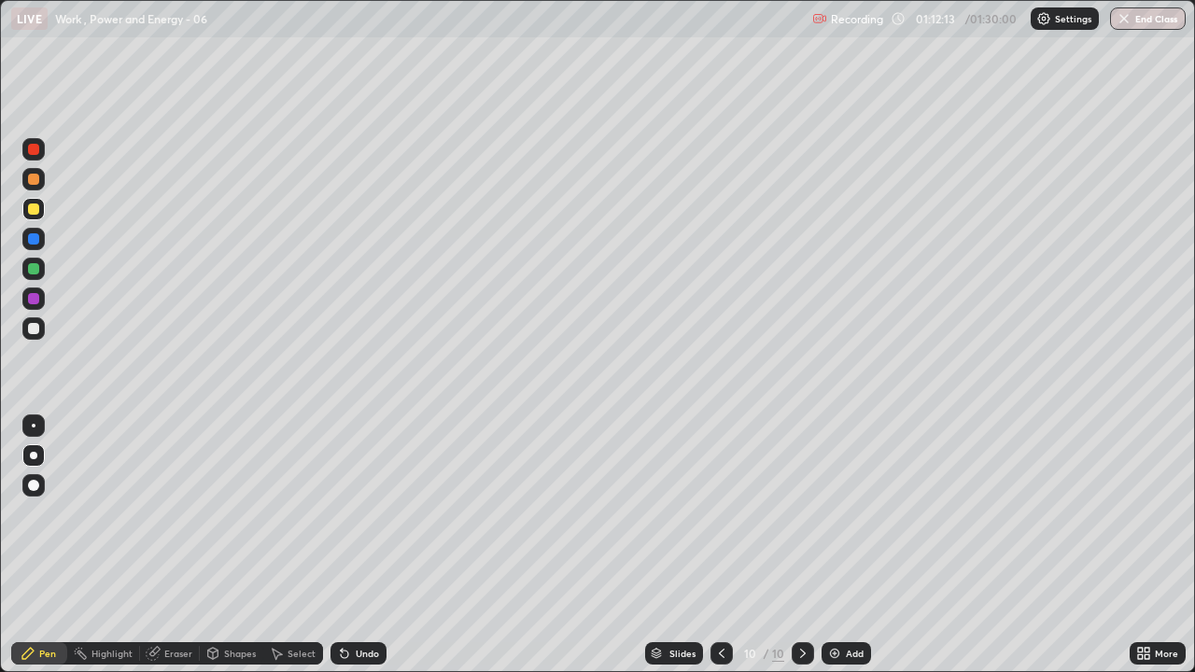
click at [550, 513] on div "Slides 10 / 10 Add" at bounding box center [757, 653] width 743 height 37
click at [308, 513] on div "Select" at bounding box center [301, 653] width 28 height 9
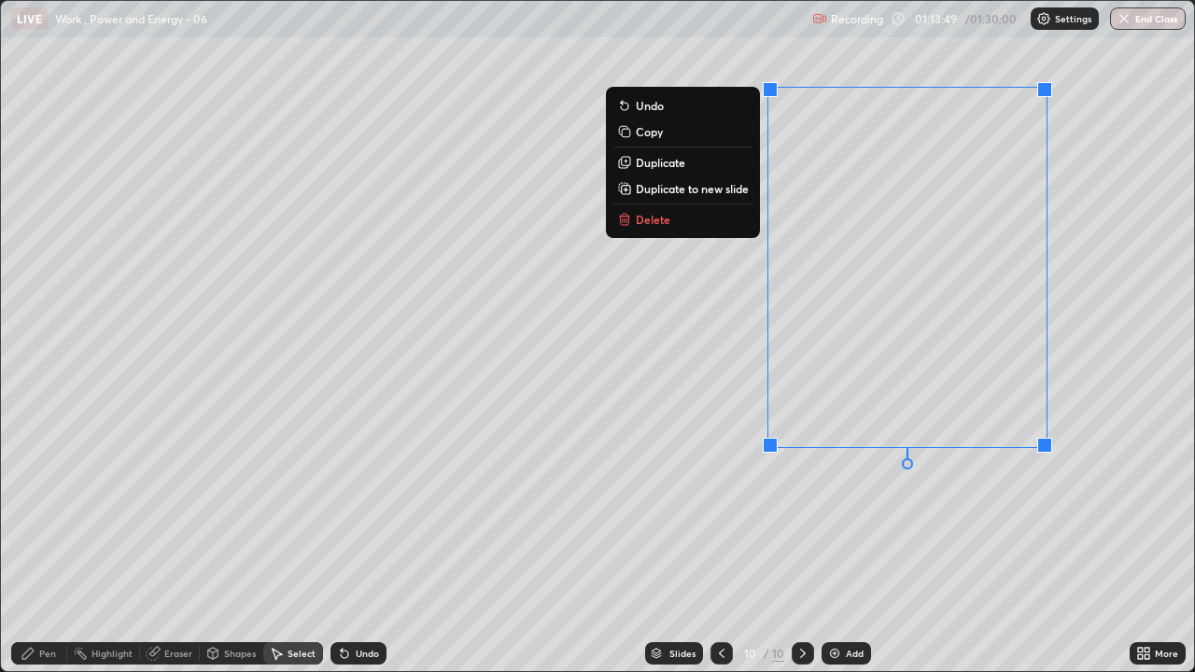
click at [694, 220] on button "Delete" at bounding box center [682, 219] width 139 height 22
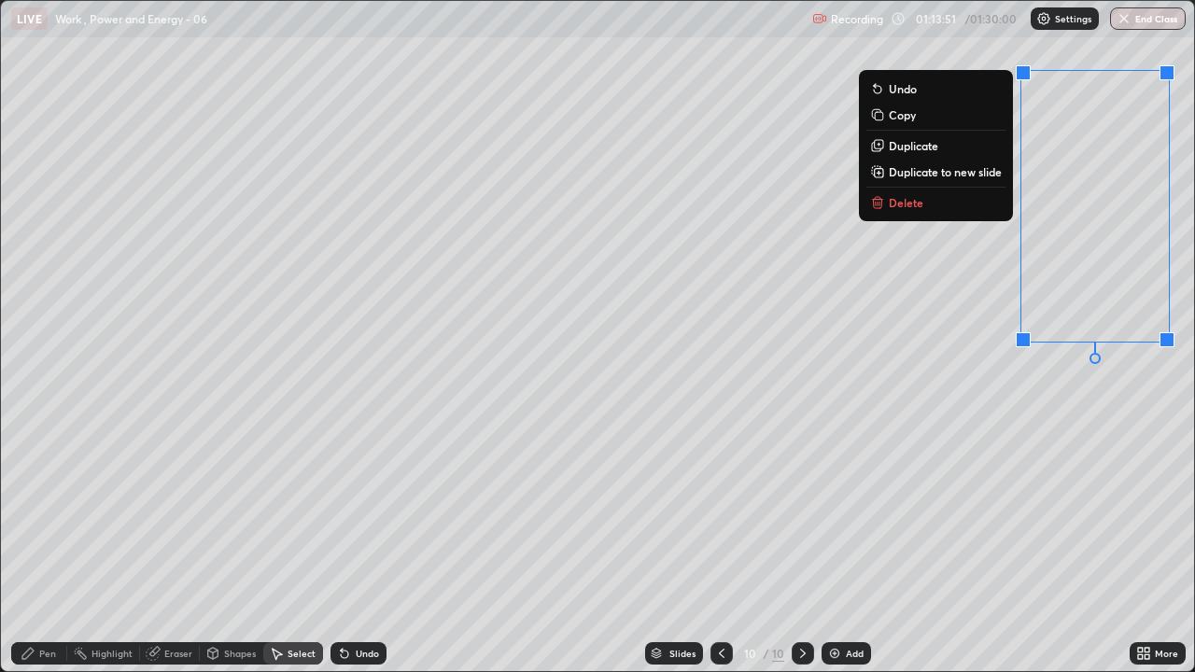
click at [928, 203] on button "Delete" at bounding box center [935, 202] width 139 height 22
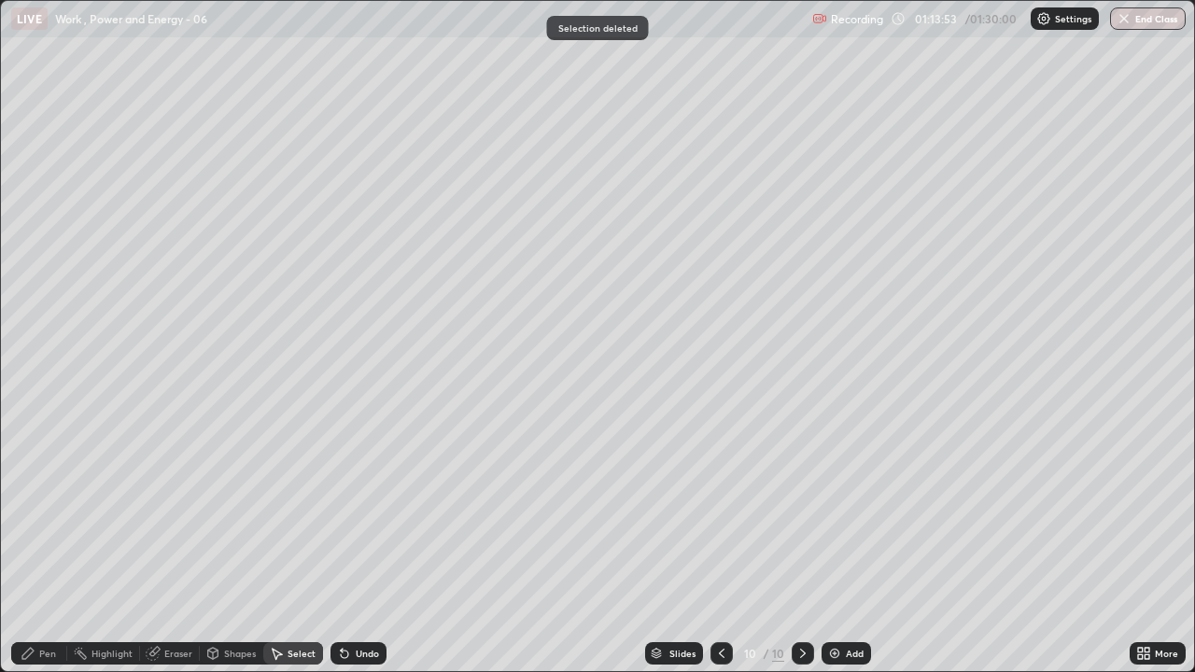
click at [49, 513] on div "Pen" at bounding box center [39, 653] width 56 height 22
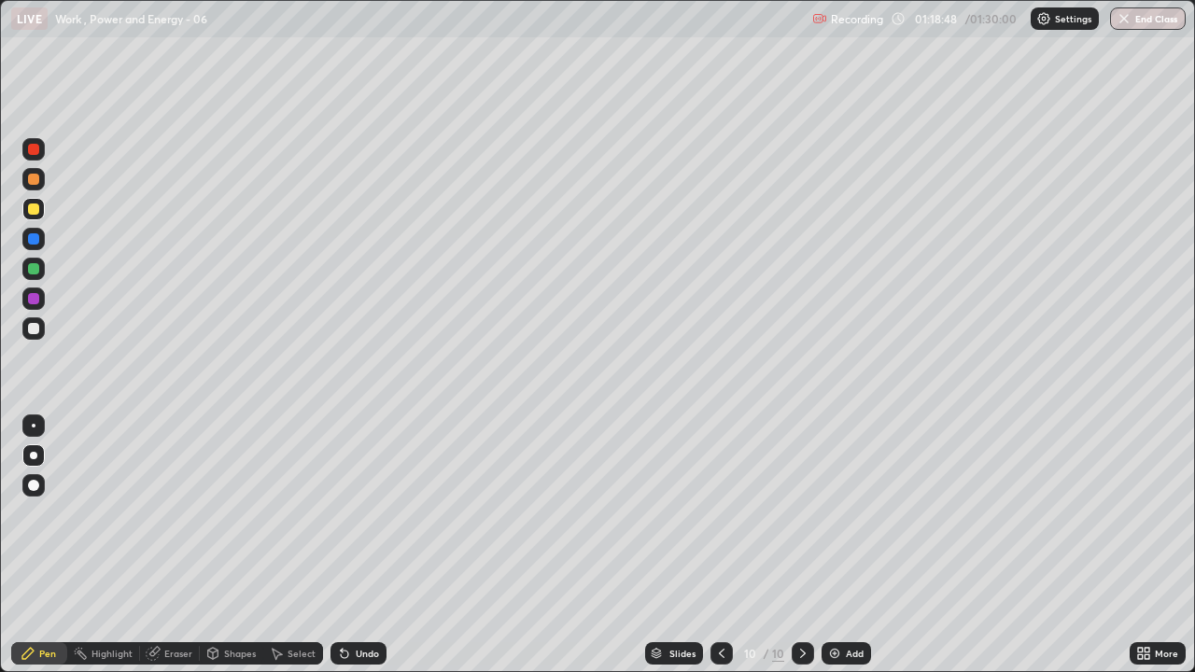
click at [852, 513] on div "Add" at bounding box center [845, 653] width 49 height 22
click at [711, 513] on div at bounding box center [722, 653] width 22 height 37
click at [796, 513] on icon at bounding box center [802, 653] width 15 height 15
click at [31, 240] on div at bounding box center [33, 238] width 11 height 11
click at [29, 330] on div at bounding box center [33, 328] width 11 height 11
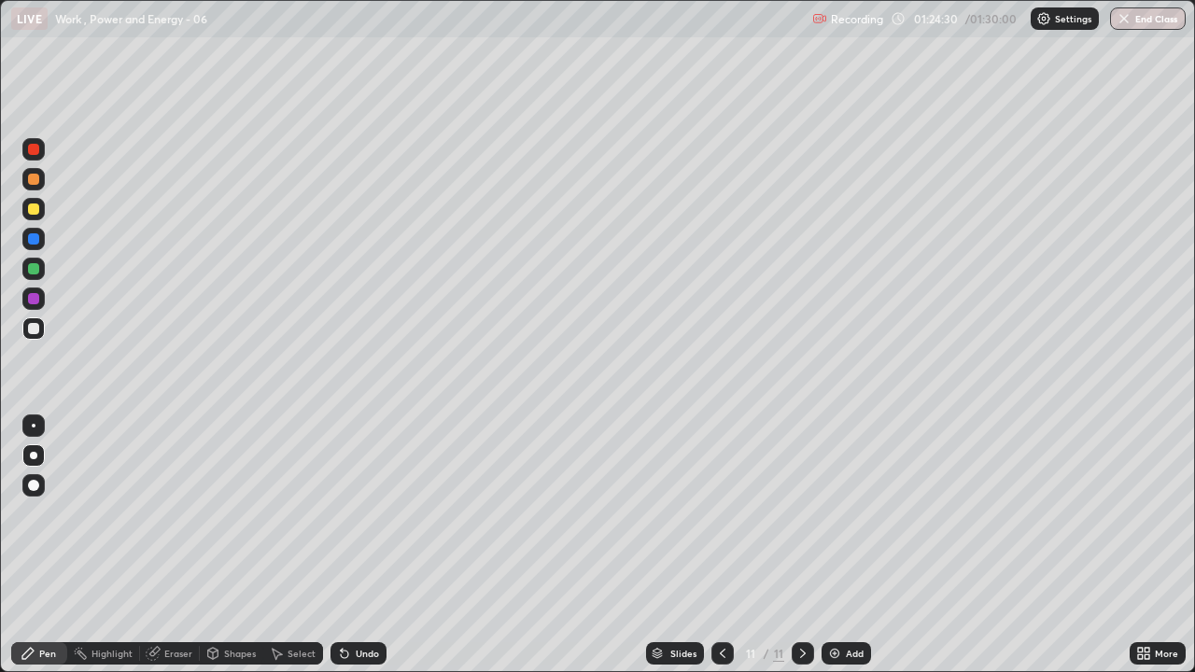
click at [1157, 28] on button "End Class" at bounding box center [1148, 18] width 76 height 22
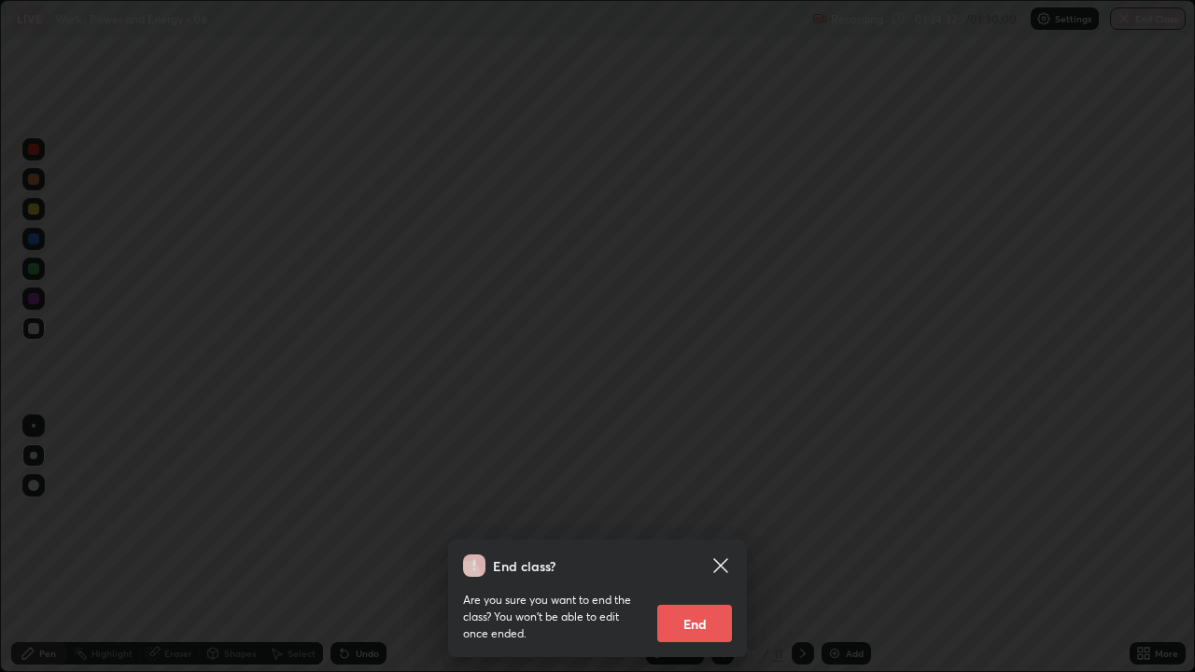
click at [705, 513] on button "End" at bounding box center [694, 623] width 75 height 37
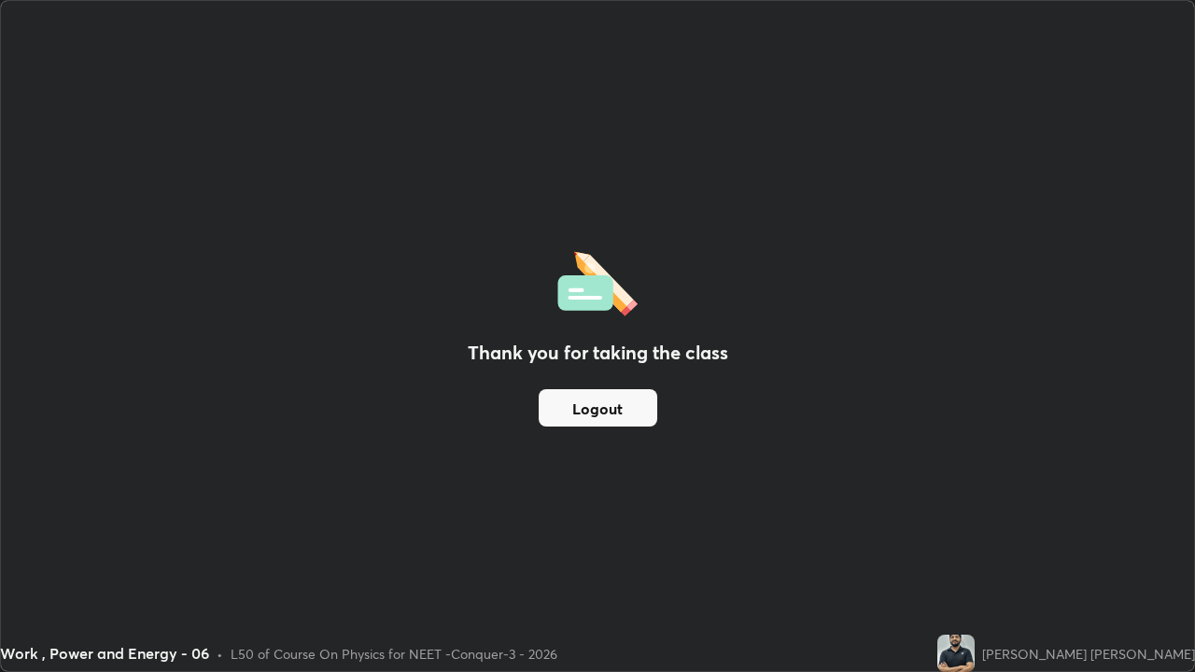
click at [622, 400] on button "Logout" at bounding box center [598, 407] width 119 height 37
click at [580, 408] on button "Logout" at bounding box center [598, 407] width 119 height 37
click at [623, 415] on button "Logout" at bounding box center [598, 407] width 119 height 37
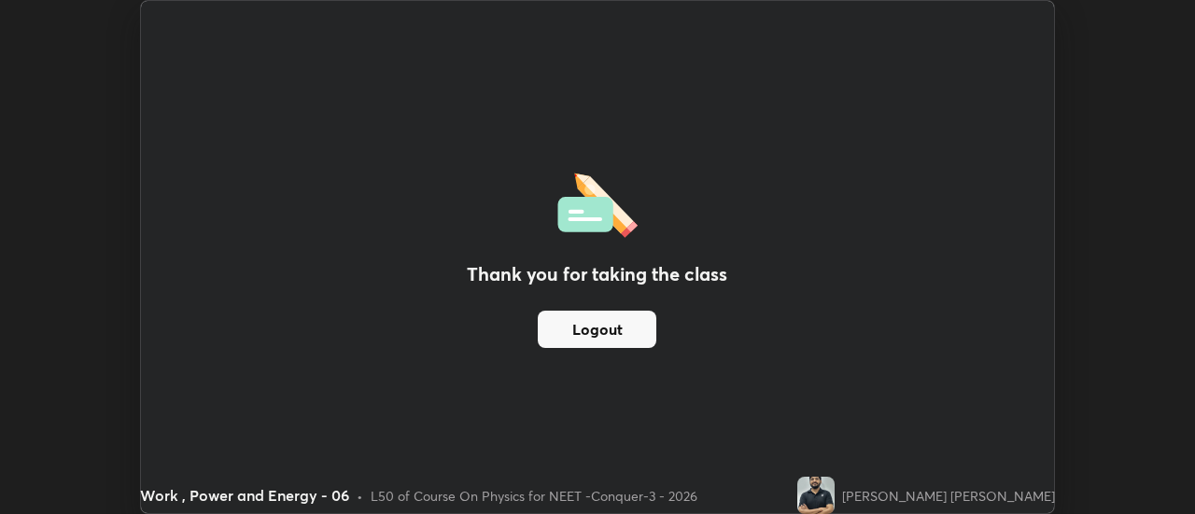
scroll to position [92815, 92135]
click at [622, 315] on button "Logout" at bounding box center [597, 329] width 119 height 37
